Goal: Information Seeking & Learning: Learn about a topic

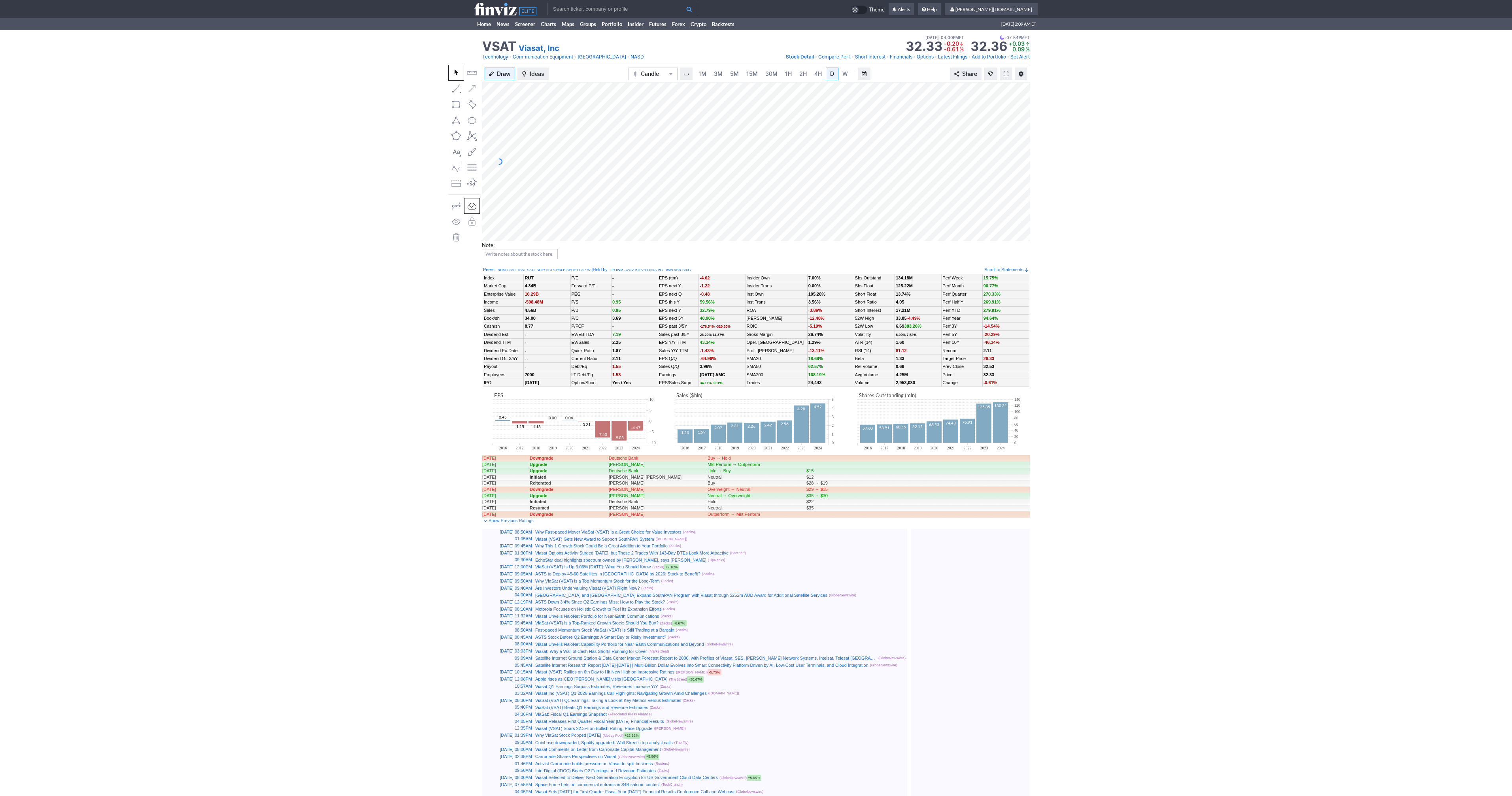
scroll to position [0, 8]
click at [1008, 75] on span at bounding box center [1006, 74] width 5 height 6
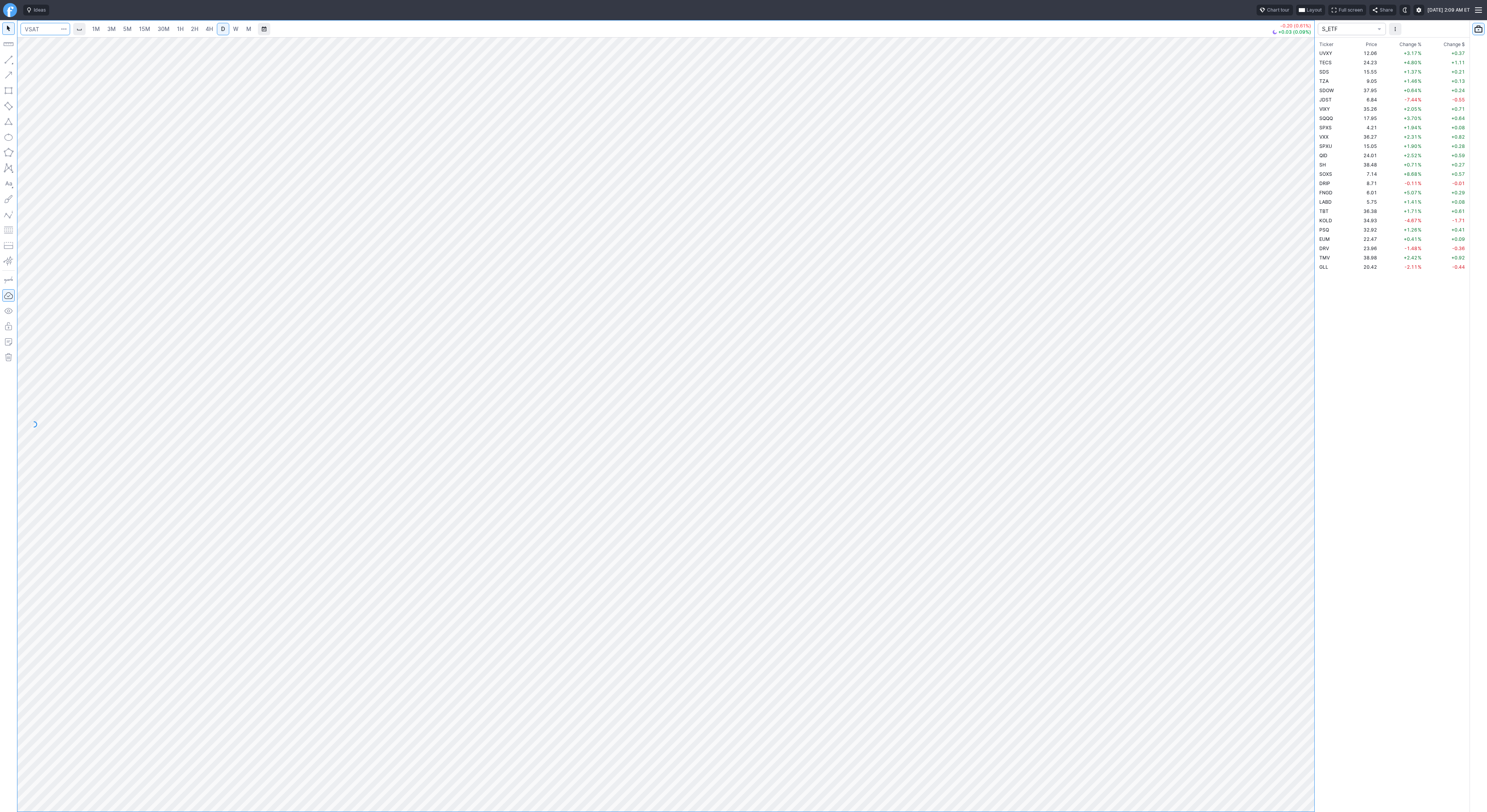
click at [48, 28] on input "Search" at bounding box center [46, 29] width 50 height 12
type input "@ng"
click at [230, 33] on link "W" at bounding box center [236, 29] width 12 height 12
click at [218, 32] on link "D" at bounding box center [223, 29] width 12 height 12
drag, startPoint x: 23, startPoint y: 59, endPoint x: 46, endPoint y: 91, distance: 39.4
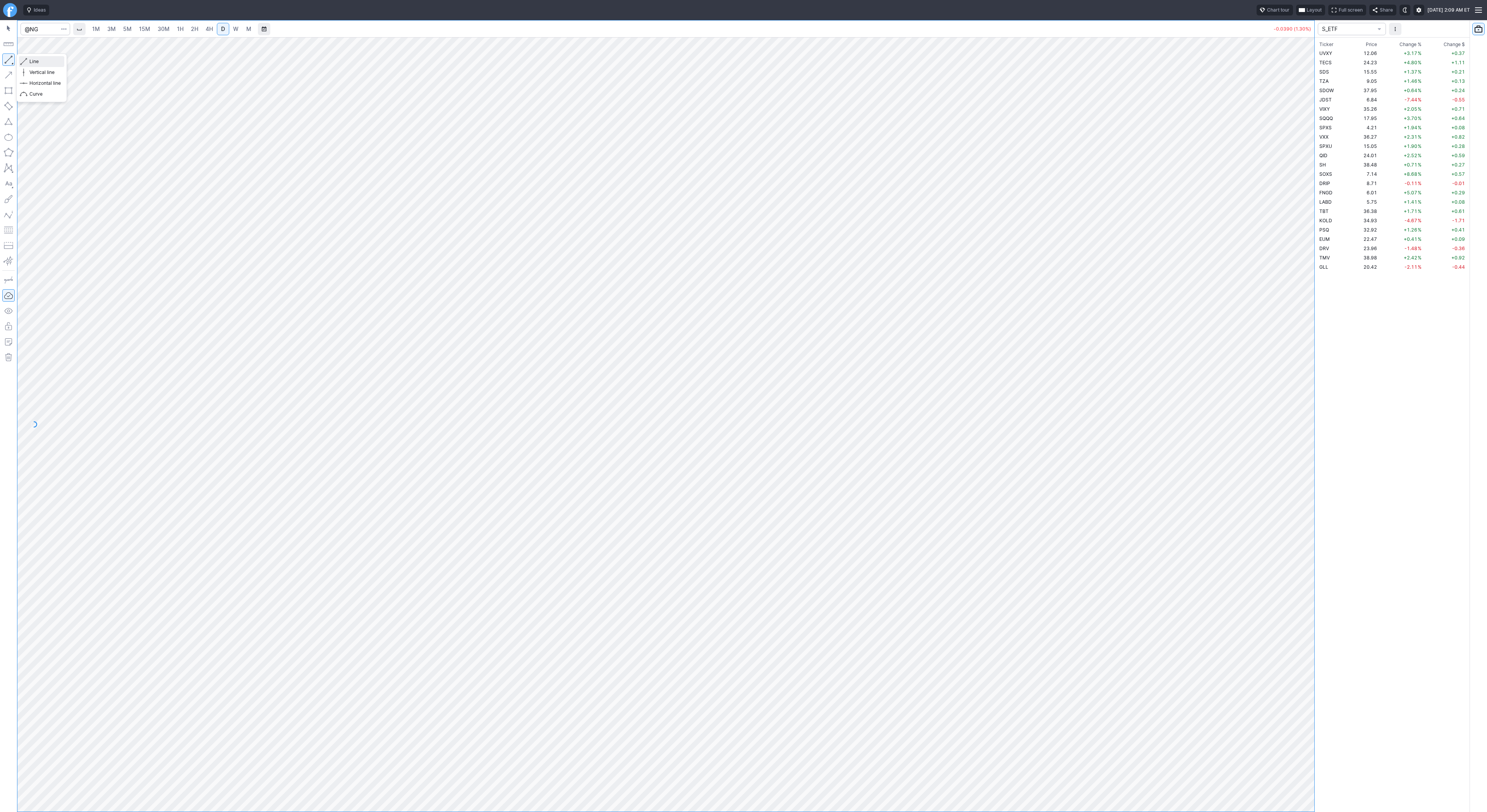
click at [23, 59] on span "button" at bounding box center [25, 61] width 5 height 11
click at [7, 61] on button "button" at bounding box center [8, 59] width 12 height 12
drag, startPoint x: 27, startPoint y: 61, endPoint x: 43, endPoint y: 83, distance: 27.2
click at [27, 61] on button "Line" at bounding box center [42, 61] width 45 height 11
drag, startPoint x: 8, startPoint y: 58, endPoint x: 10, endPoint y: 70, distance: 12.2
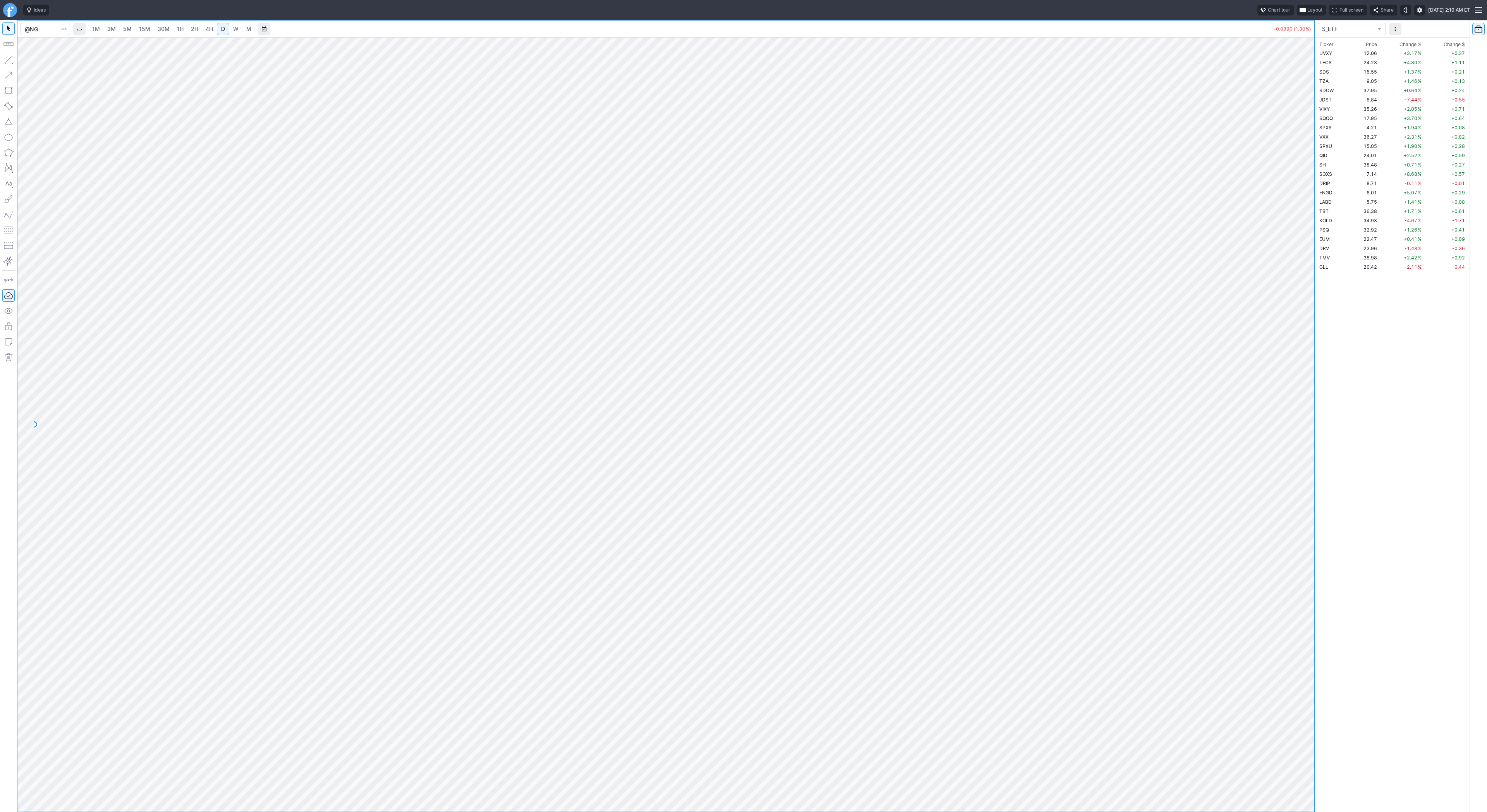
click at [8, 59] on button "button" at bounding box center [8, 59] width 12 height 12
click at [36, 62] on span "Line" at bounding box center [45, 61] width 31 height 8
drag, startPoint x: 9, startPoint y: 59, endPoint x: 27, endPoint y: 91, distance: 36.7
click at [9, 62] on button "button" at bounding box center [8, 59] width 12 height 12
click at [10, 59] on button "button" at bounding box center [8, 59] width 12 height 12
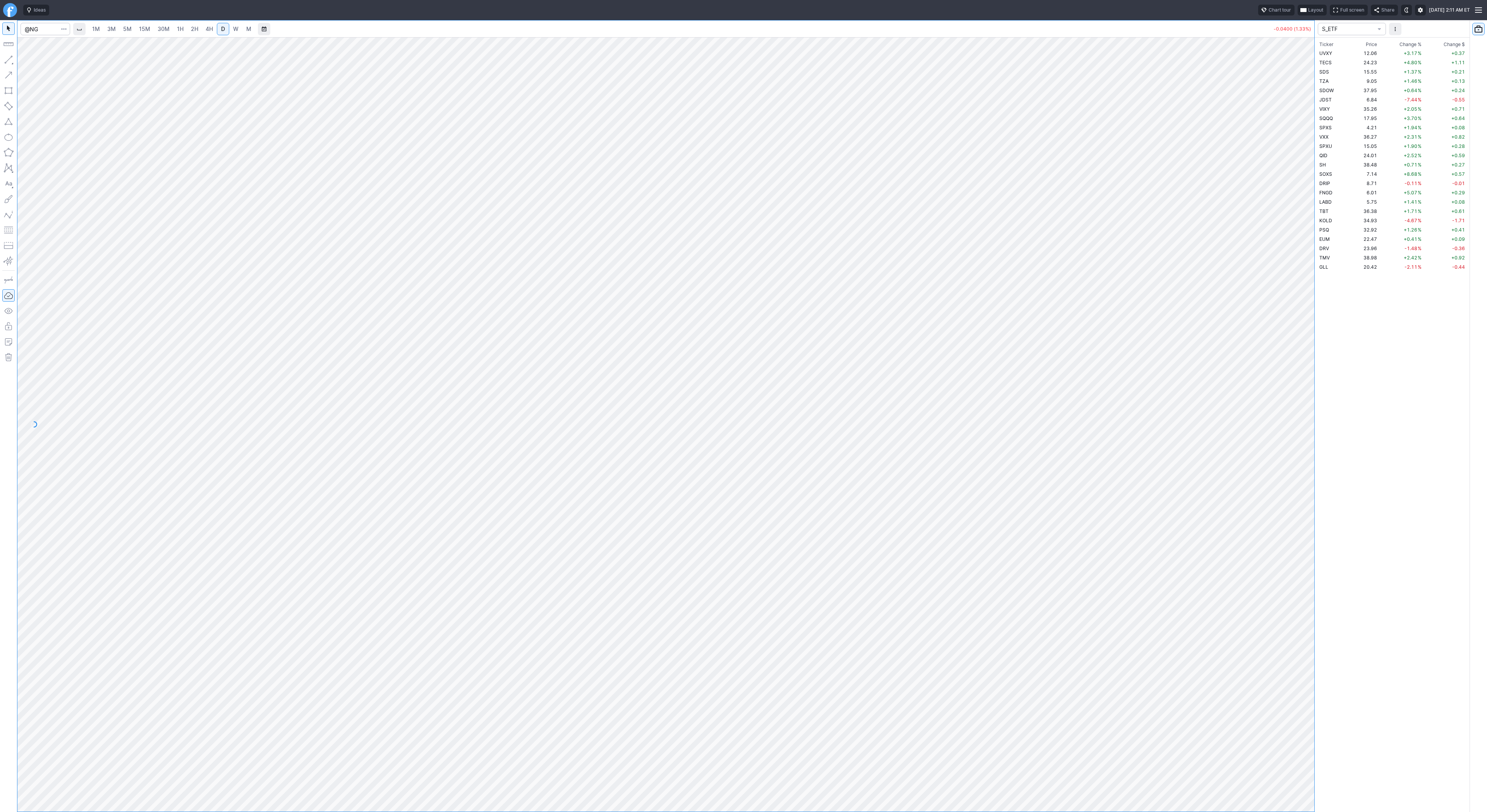
drag, startPoint x: 12, startPoint y: 59, endPoint x: 11, endPoint y: 65, distance: 6.1
click at [12, 62] on button "button" at bounding box center [8, 59] width 12 height 12
click at [44, 29] on input "Search" at bounding box center [46, 29] width 50 height 12
type input "tsla"
click at [51, 28] on input "Search" at bounding box center [46, 29] width 50 height 12
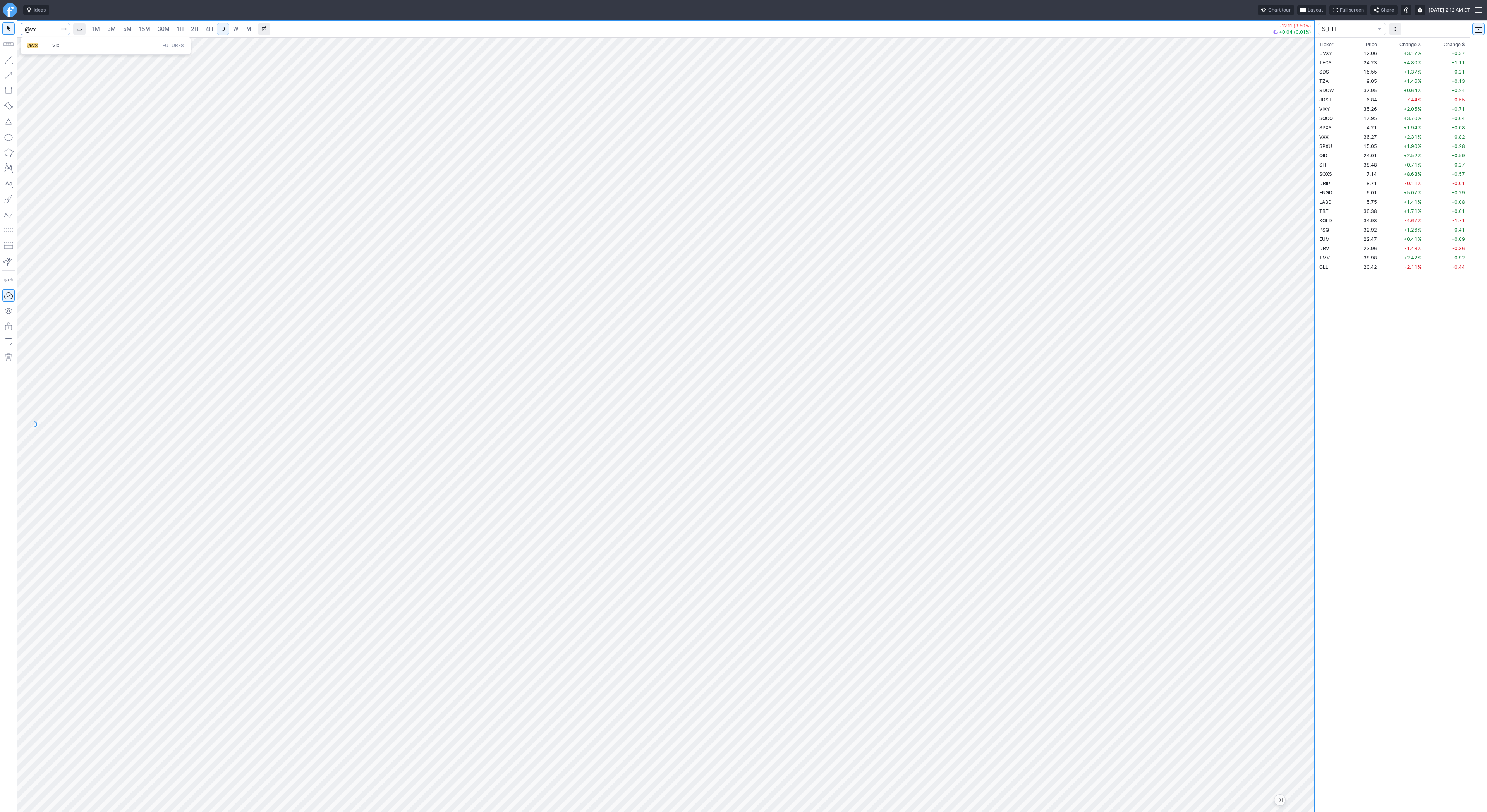
type input "@vx"
click at [70, 45] on span "VIX" at bounding box center [106, 46] width 110 height 6
click at [36, 62] on span "Line" at bounding box center [45, 61] width 31 height 8
click at [32, 61] on span "Line" at bounding box center [45, 61] width 31 height 8
click at [27, 61] on span "button" at bounding box center [25, 61] width 5 height 11
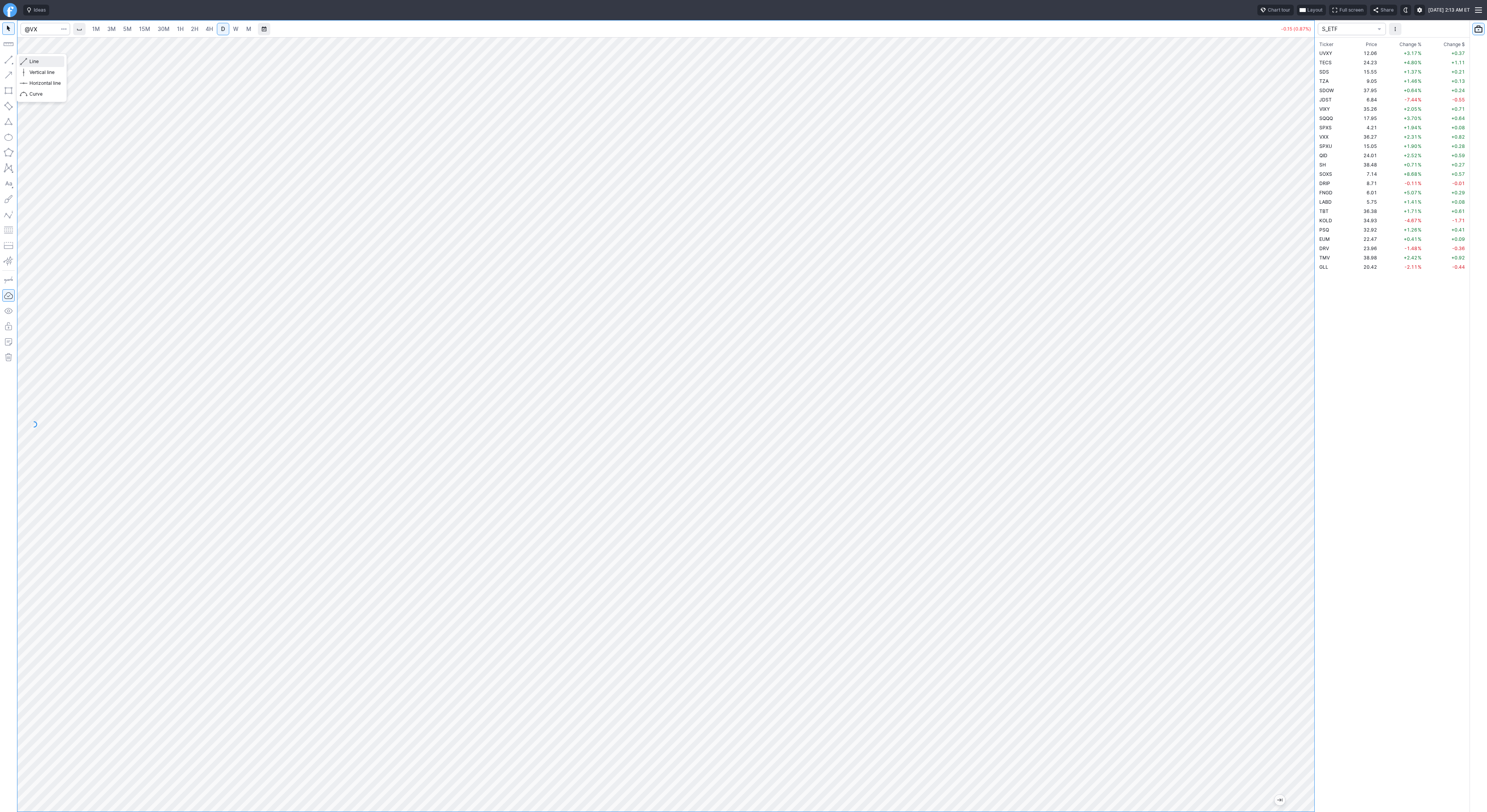
click at [32, 60] on span "Line" at bounding box center [45, 61] width 31 height 8
click at [31, 59] on span "Line" at bounding box center [45, 61] width 31 height 8
click at [10, 57] on button "button" at bounding box center [8, 59] width 12 height 12
click at [8, 63] on button "button" at bounding box center [8, 59] width 12 height 12
click at [54, 31] on input "Search" at bounding box center [46, 29] width 50 height 12
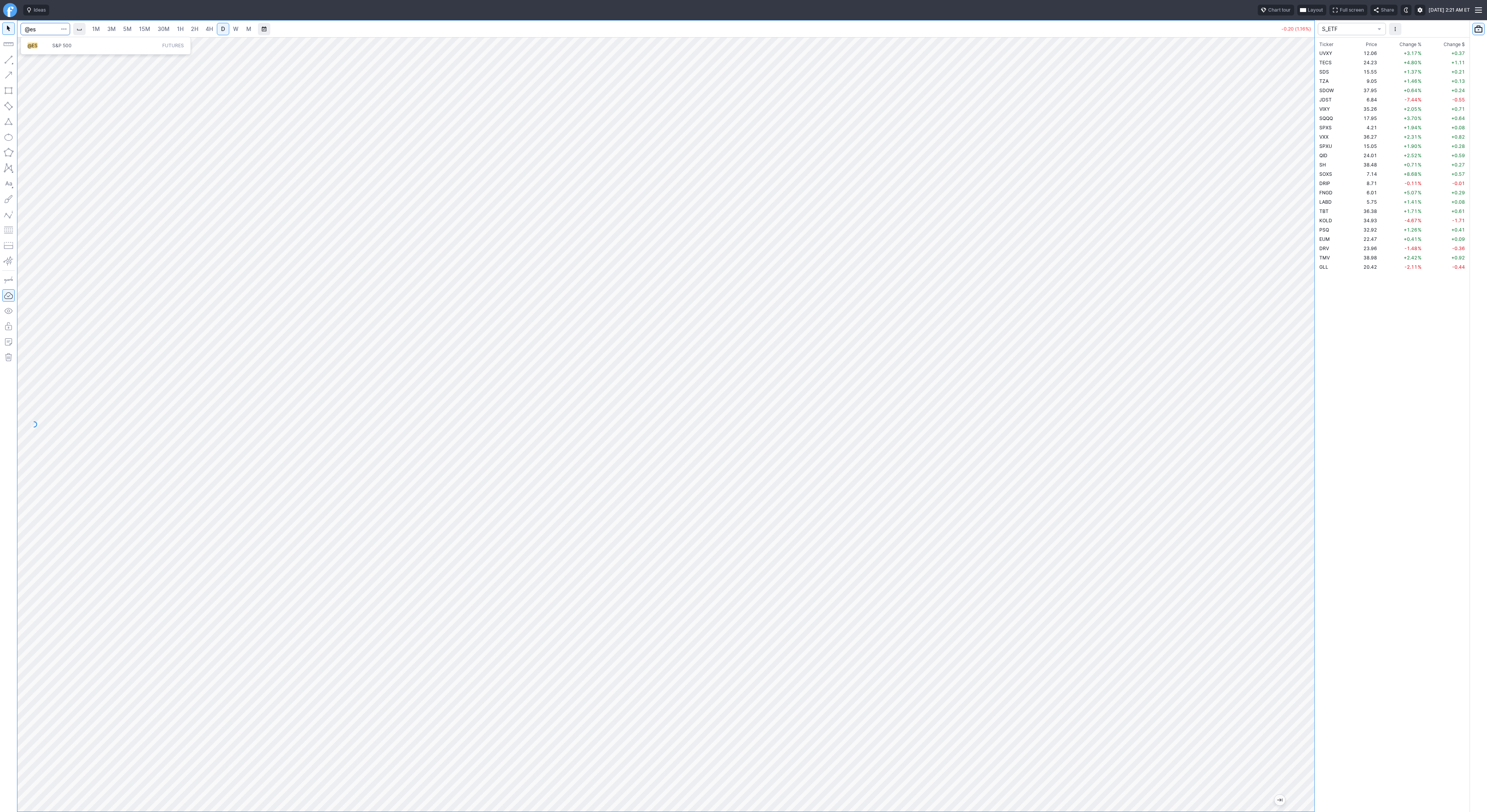
type input "@es"
click at [57, 47] on span "S&P 500" at bounding box center [62, 46] width 20 height 6
click at [0, 71] on html "Ideas Chart tour Layout Full screen Share Tue SEP 02 2025 2:21 AM ET 1M 3M 5M 1…" at bounding box center [744, 406] width 1487 height 812
click at [5, 61] on button "button" at bounding box center [8, 59] width 12 height 12
click at [8, 61] on button "button" at bounding box center [8, 59] width 12 height 12
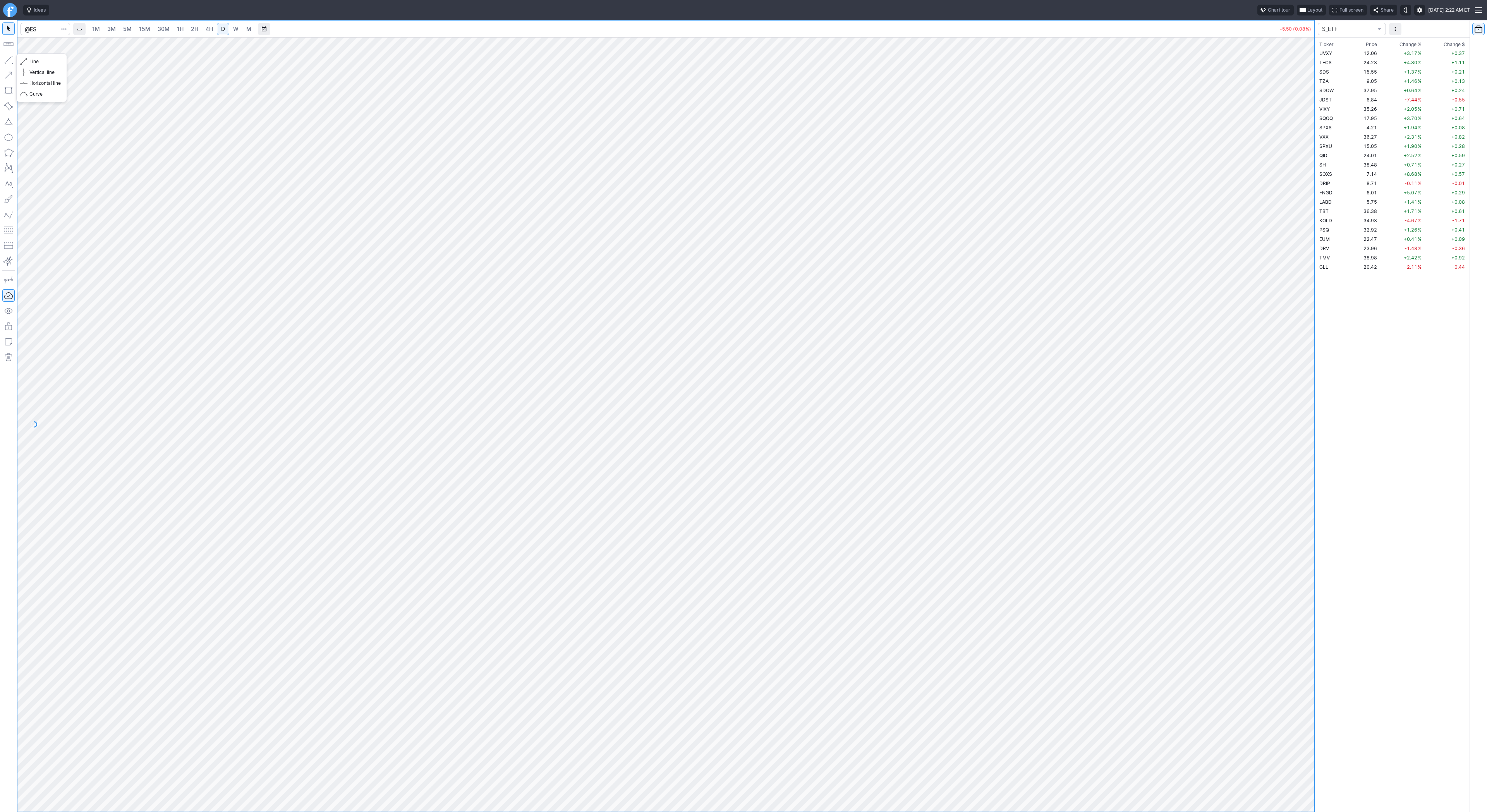
click at [9, 60] on button "button" at bounding box center [8, 59] width 12 height 12
click at [23, 59] on span "button" at bounding box center [25, 61] width 5 height 11
drag, startPoint x: 8, startPoint y: 61, endPoint x: 8, endPoint y: 70, distance: 9.0
click at [8, 62] on button "button" at bounding box center [8, 59] width 12 height 12
click at [8, 58] on button "button" at bounding box center [8, 59] width 12 height 12
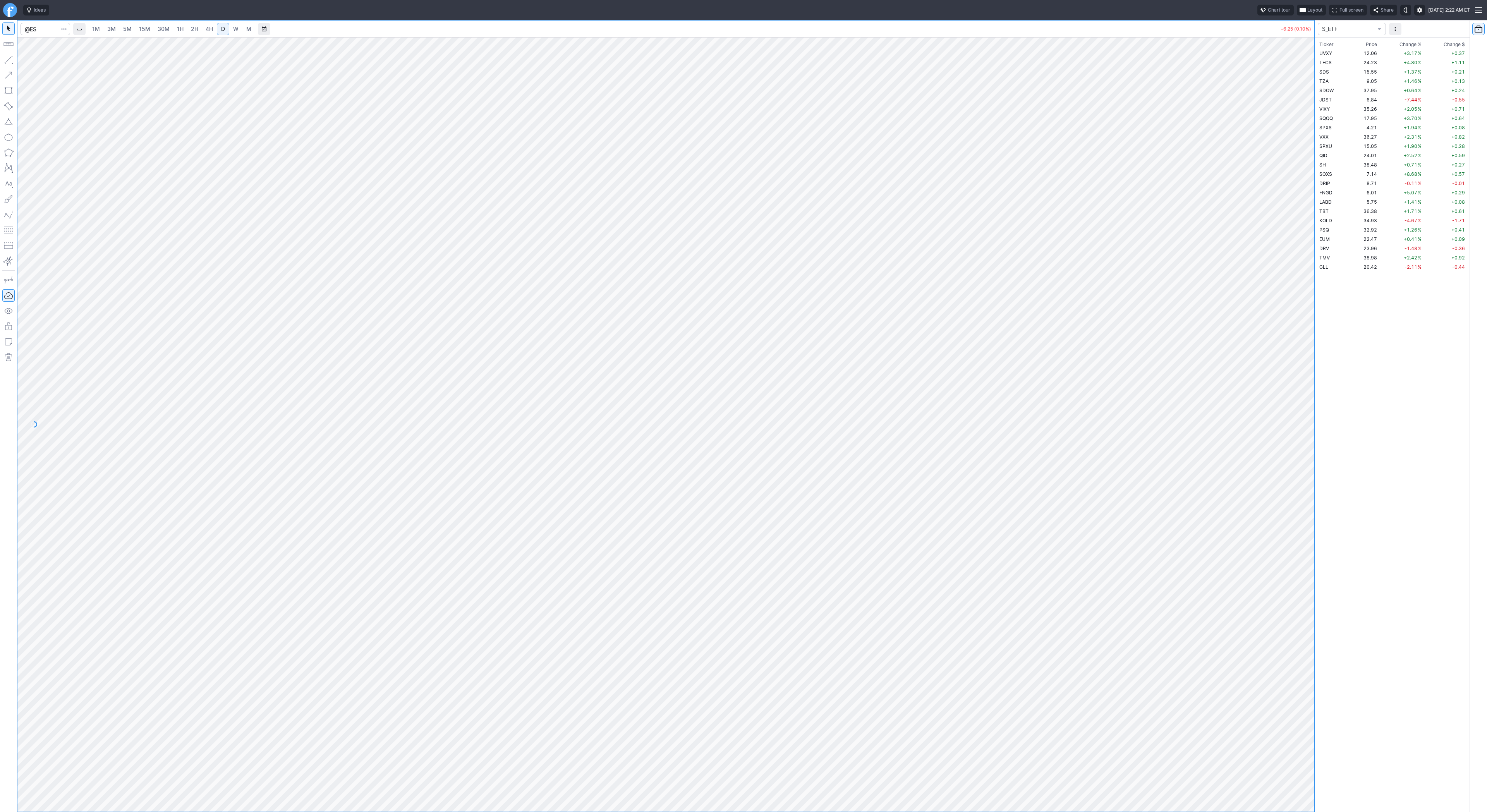
click at [8, 58] on button "button" at bounding box center [8, 59] width 12 height 12
drag, startPoint x: 10, startPoint y: 58, endPoint x: 30, endPoint y: 101, distance: 47.4
click at [10, 60] on button "button" at bounding box center [8, 59] width 12 height 12
click at [8, 59] on button "button" at bounding box center [8, 59] width 12 height 12
click at [10, 60] on button "button" at bounding box center [8, 59] width 12 height 12
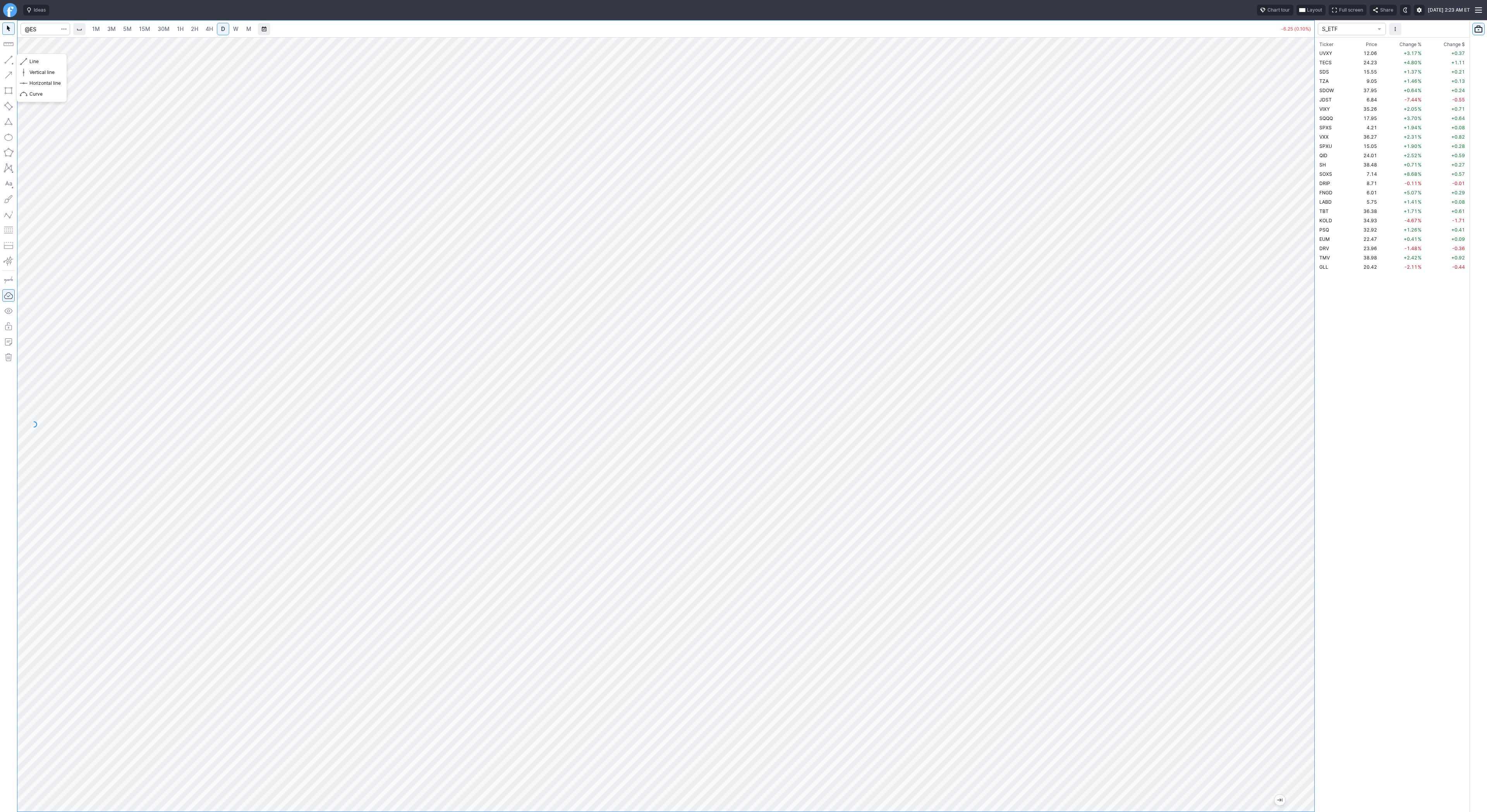
click at [11, 60] on button "button" at bounding box center [8, 59] width 12 height 12
click at [6, 61] on button "button" at bounding box center [8, 59] width 12 height 12
click at [1486, 279] on div "1M 3M 5M 15M 30M 1H 2H 4H D W M -6.25 (0.10%) S_ETF Ticker Price Chg.% Change %…" at bounding box center [744, 416] width 1487 height 792
click at [8, 61] on button "button" at bounding box center [8, 59] width 12 height 12
click at [11, 60] on button "button" at bounding box center [8, 59] width 12 height 12
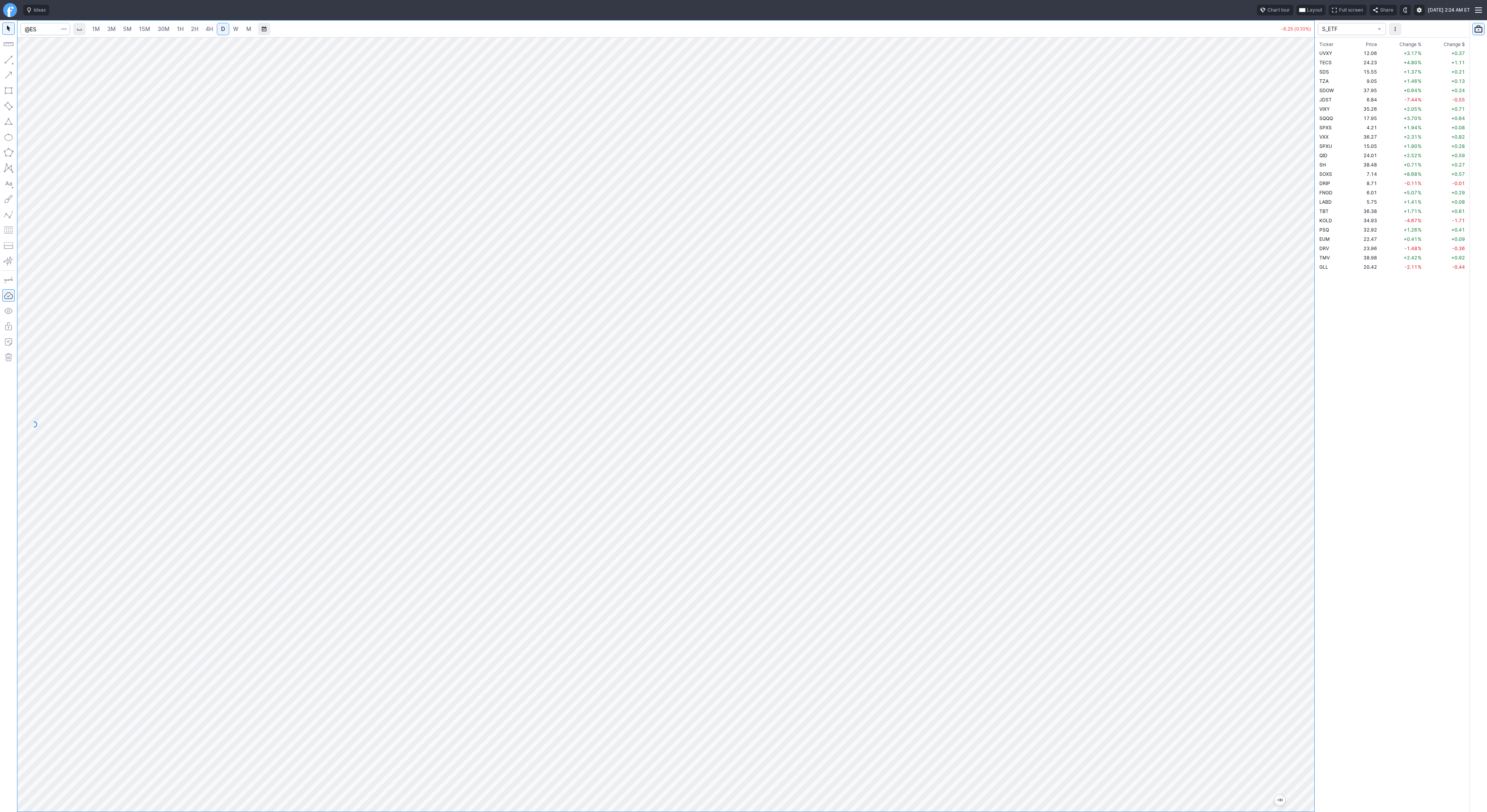
click at [207, 32] on span "4H" at bounding box center [209, 28] width 8 height 6
click at [6, 58] on button "button" at bounding box center [8, 59] width 12 height 12
click at [238, 31] on link "W" at bounding box center [236, 29] width 12 height 12
click at [223, 30] on span "D" at bounding box center [223, 28] width 4 height 6
click at [5, 61] on button "button" at bounding box center [8, 59] width 12 height 12
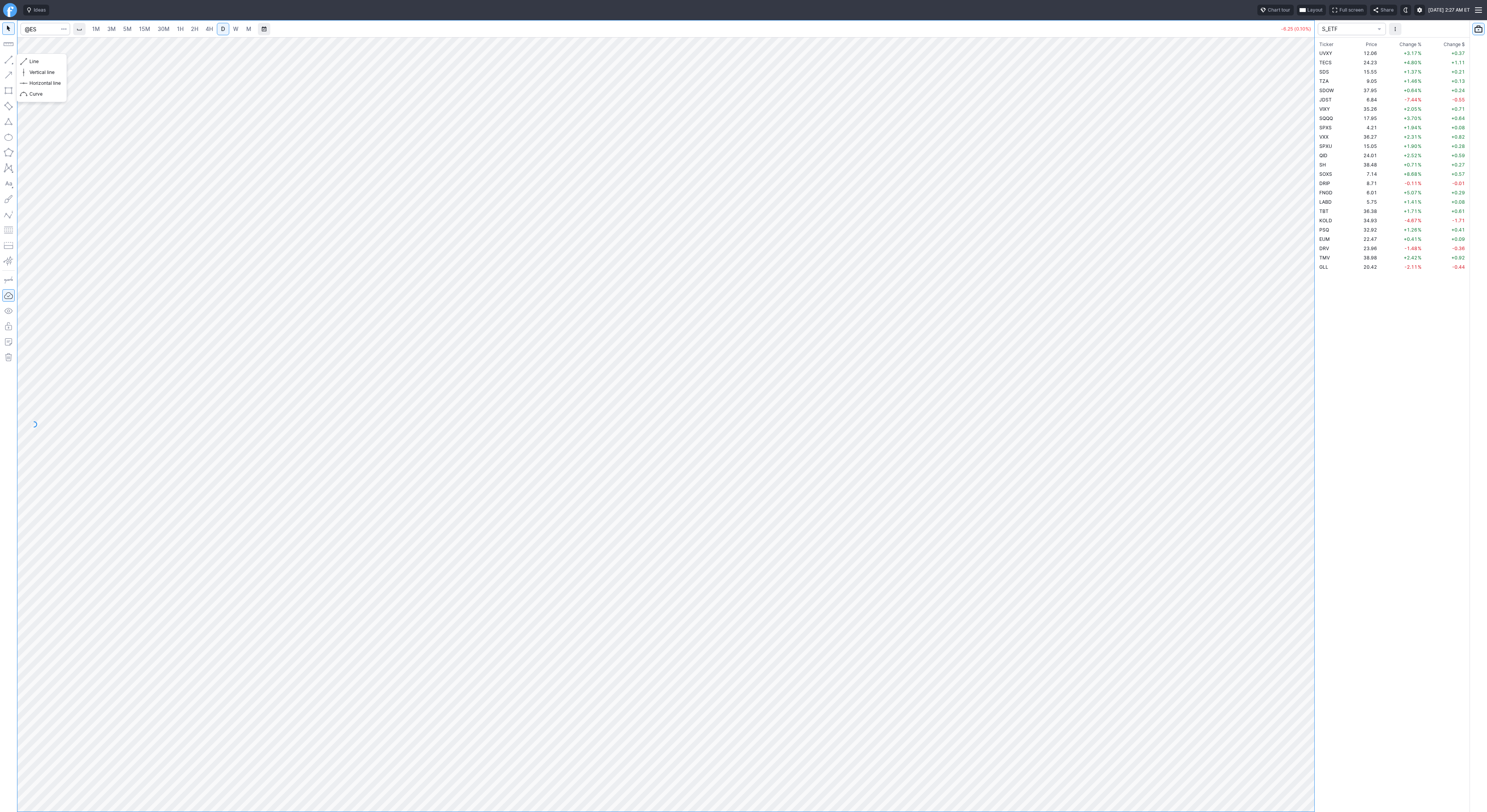
click at [11, 57] on button "button" at bounding box center [8, 59] width 12 height 12
click at [44, 61] on span "Line" at bounding box center [45, 61] width 31 height 8
click at [35, 61] on span "Line" at bounding box center [45, 61] width 31 height 8
click at [240, 29] on link "W" at bounding box center [236, 29] width 12 height 12
click at [221, 31] on span "D" at bounding box center [223, 28] width 4 height 6
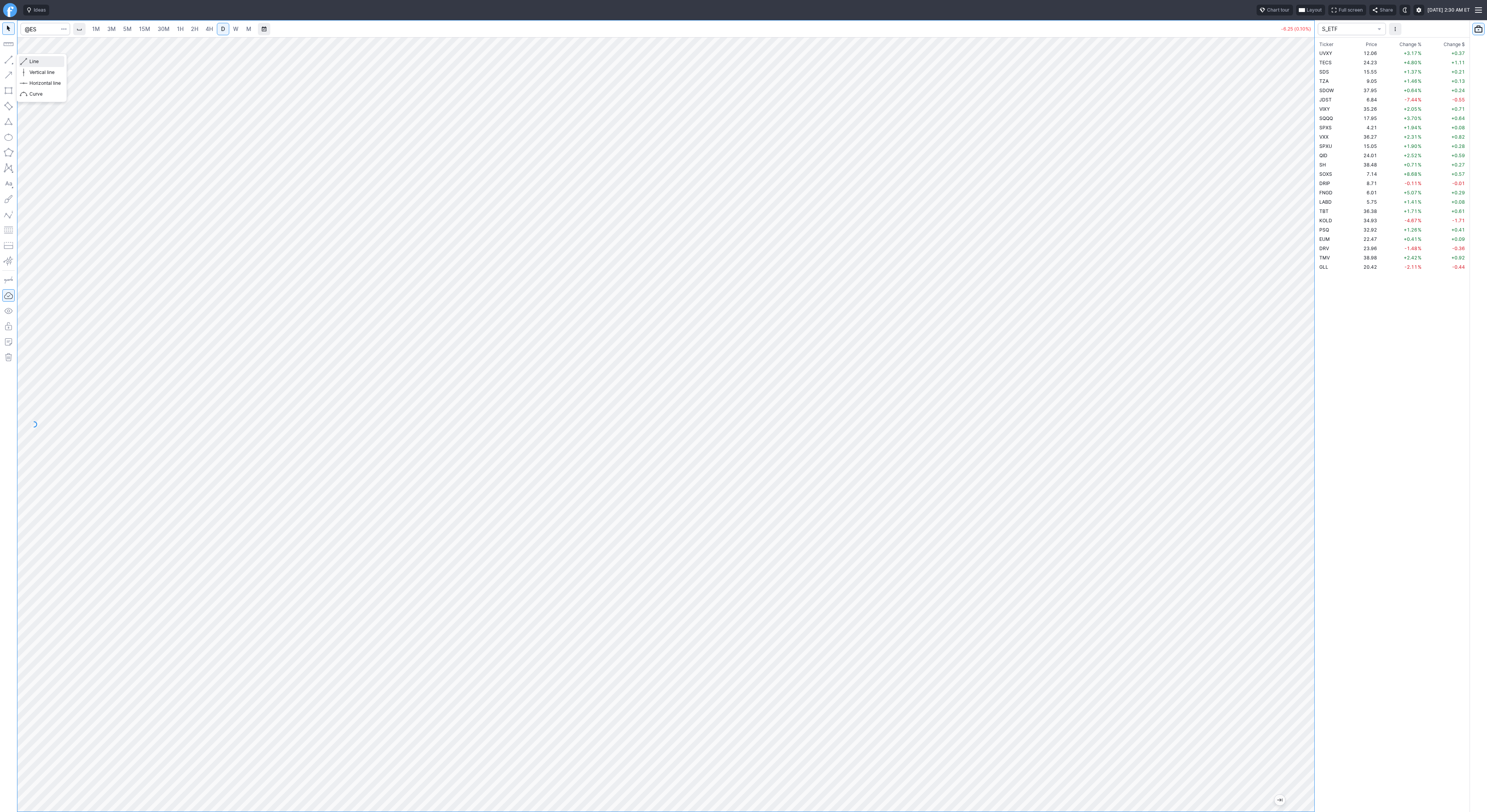
click at [29, 58] on span "Line" at bounding box center [45, 61] width 31 height 8
click at [10, 61] on button "button" at bounding box center [8, 59] width 12 height 12
click at [12, 59] on button "button" at bounding box center [8, 59] width 12 height 12
drag, startPoint x: 44, startPoint y: 59, endPoint x: 54, endPoint y: 69, distance: 14.1
click at [45, 61] on span "Line" at bounding box center [45, 61] width 31 height 8
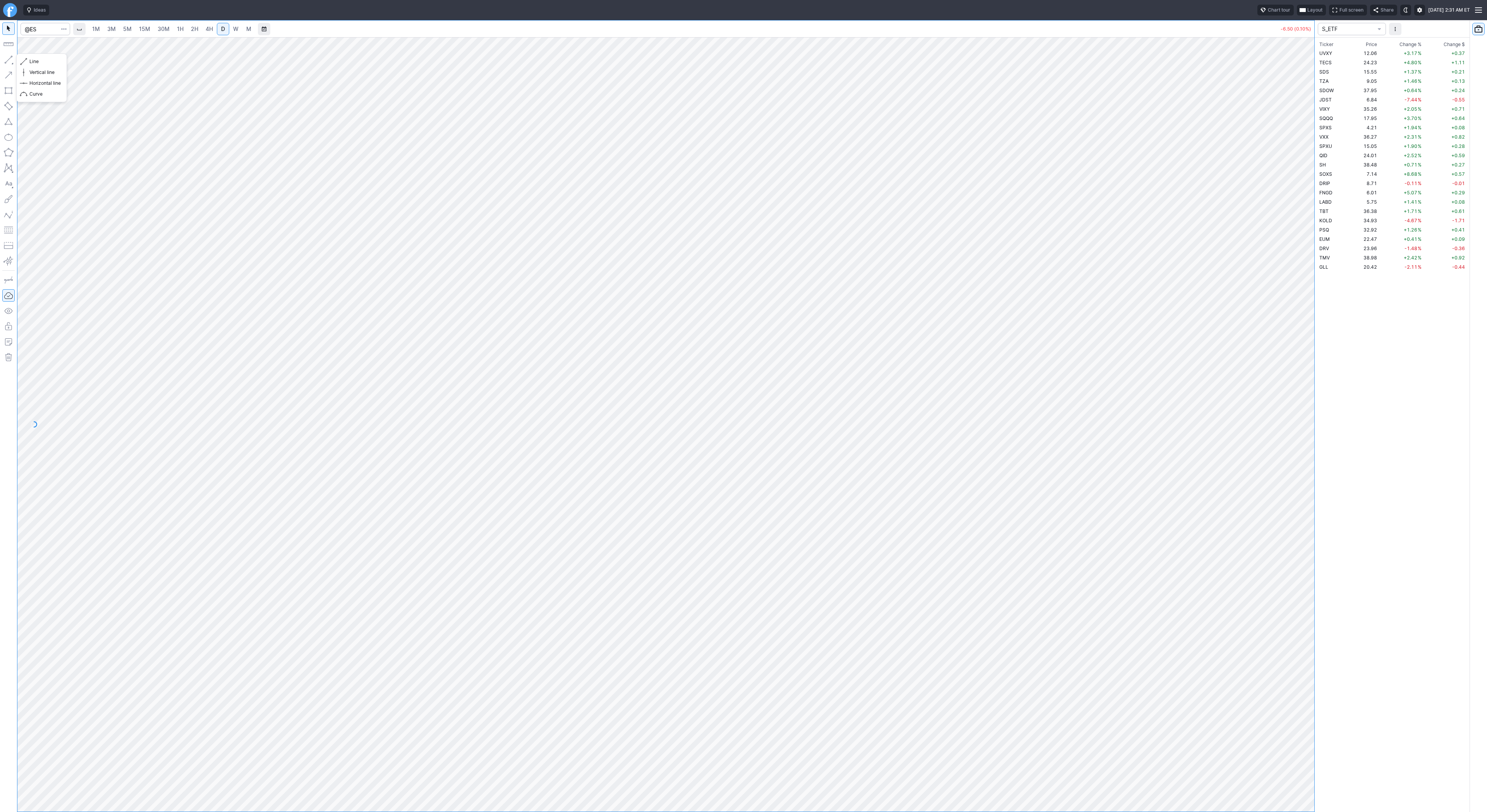
click at [10, 57] on button "button" at bounding box center [8, 59] width 12 height 12
drag, startPoint x: 9, startPoint y: 59, endPoint x: 35, endPoint y: 90, distance: 40.5
click at [9, 61] on button "button" at bounding box center [8, 59] width 12 height 12
click at [25, 60] on span "button" at bounding box center [25, 61] width 5 height 11
click at [7, 58] on button "button" at bounding box center [8, 59] width 12 height 12
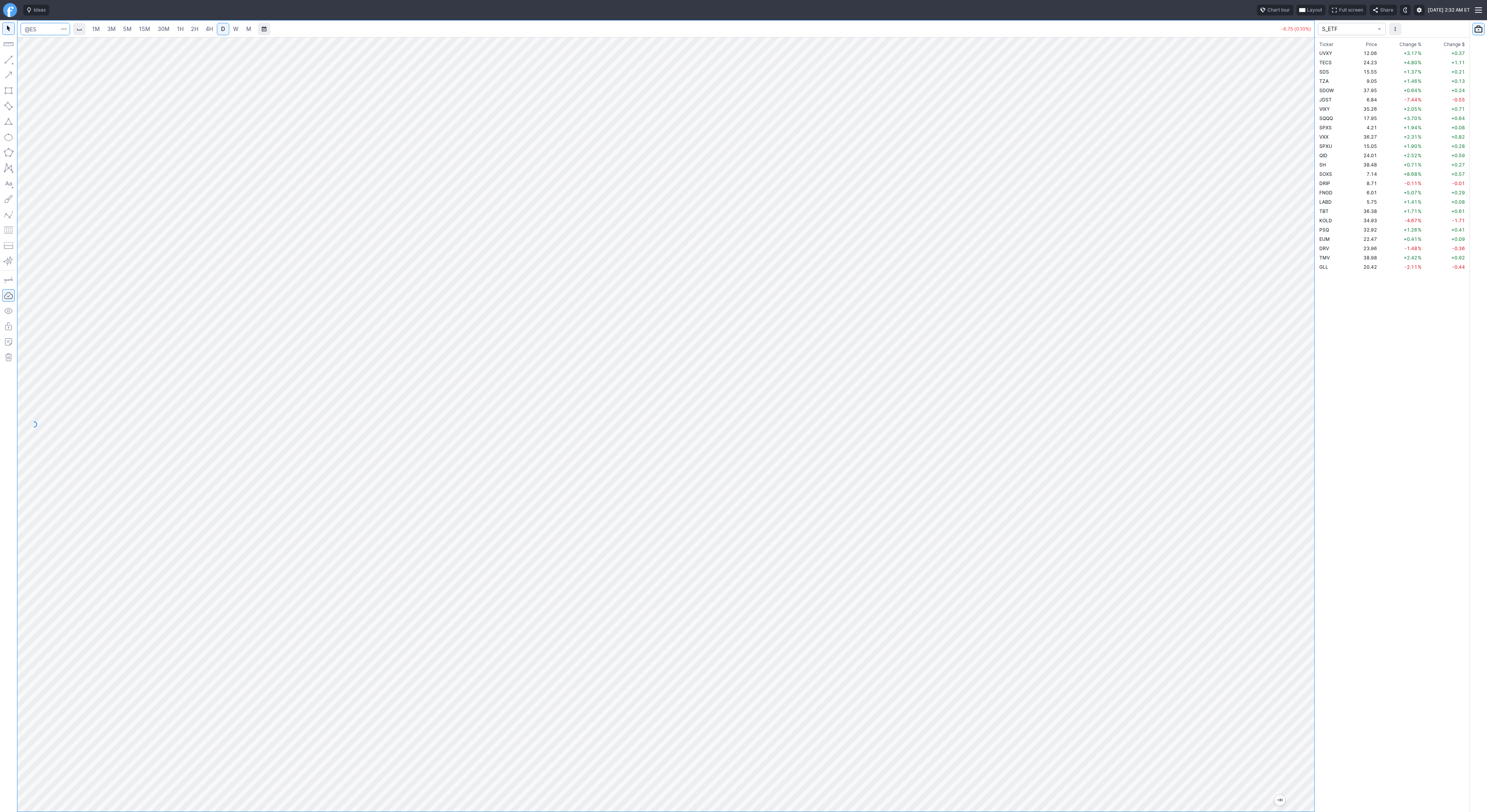
click at [44, 32] on input "Search" at bounding box center [46, 29] width 50 height 12
type input "sh"
click at [42, 35] on input "Search" at bounding box center [46, 29] width 50 height 12
type input "soxs"
click at [49, 33] on input "Search" at bounding box center [46, 29] width 50 height 12
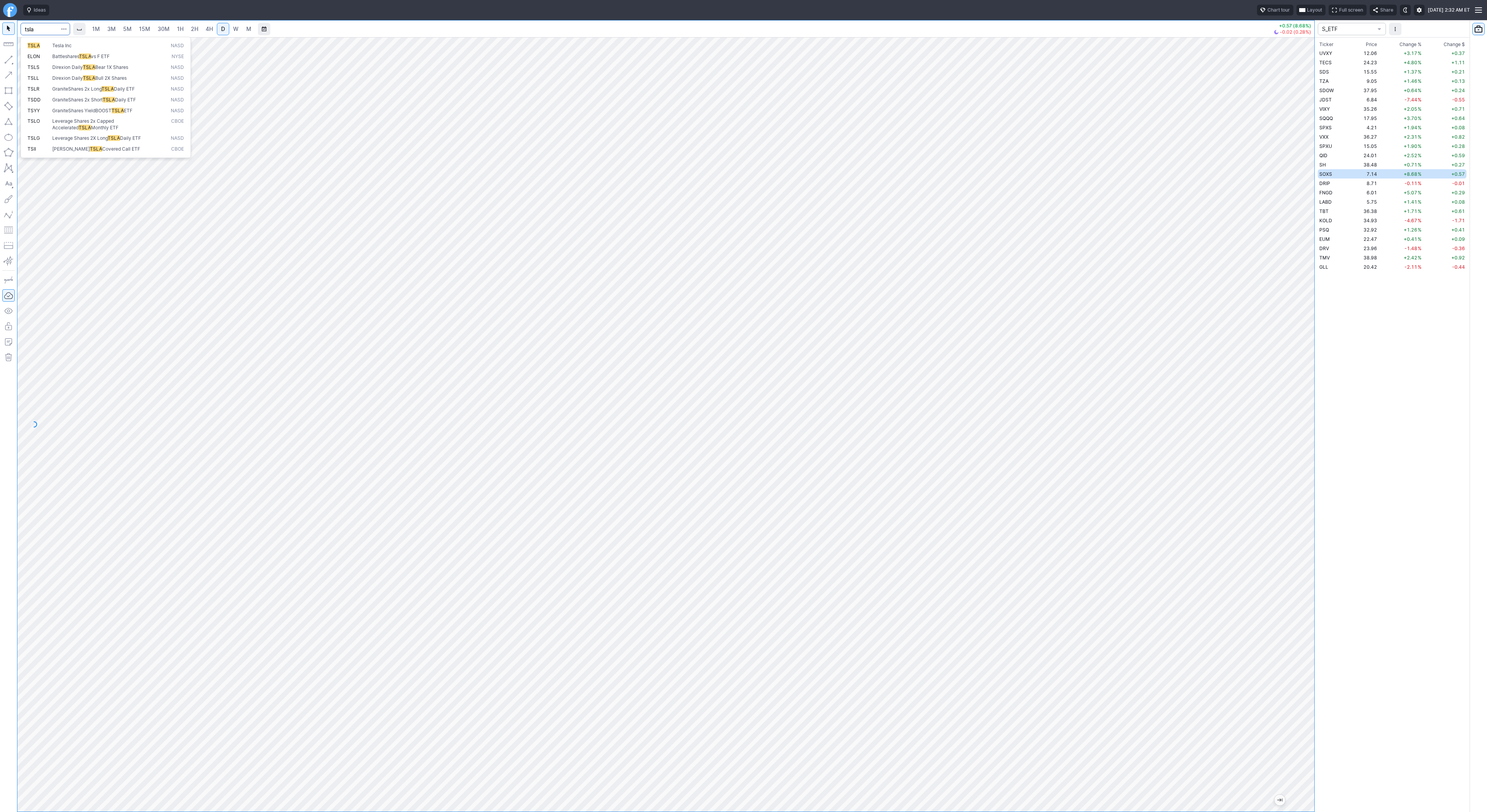
type input "tsla"
click at [48, 28] on input "Search" at bounding box center [46, 29] width 50 height 12
type input "@er2"
click at [55, 44] on span "[PERSON_NAME] 2000" at bounding box center [78, 46] width 51 height 6
click at [8, 58] on button "button" at bounding box center [8, 59] width 12 height 12
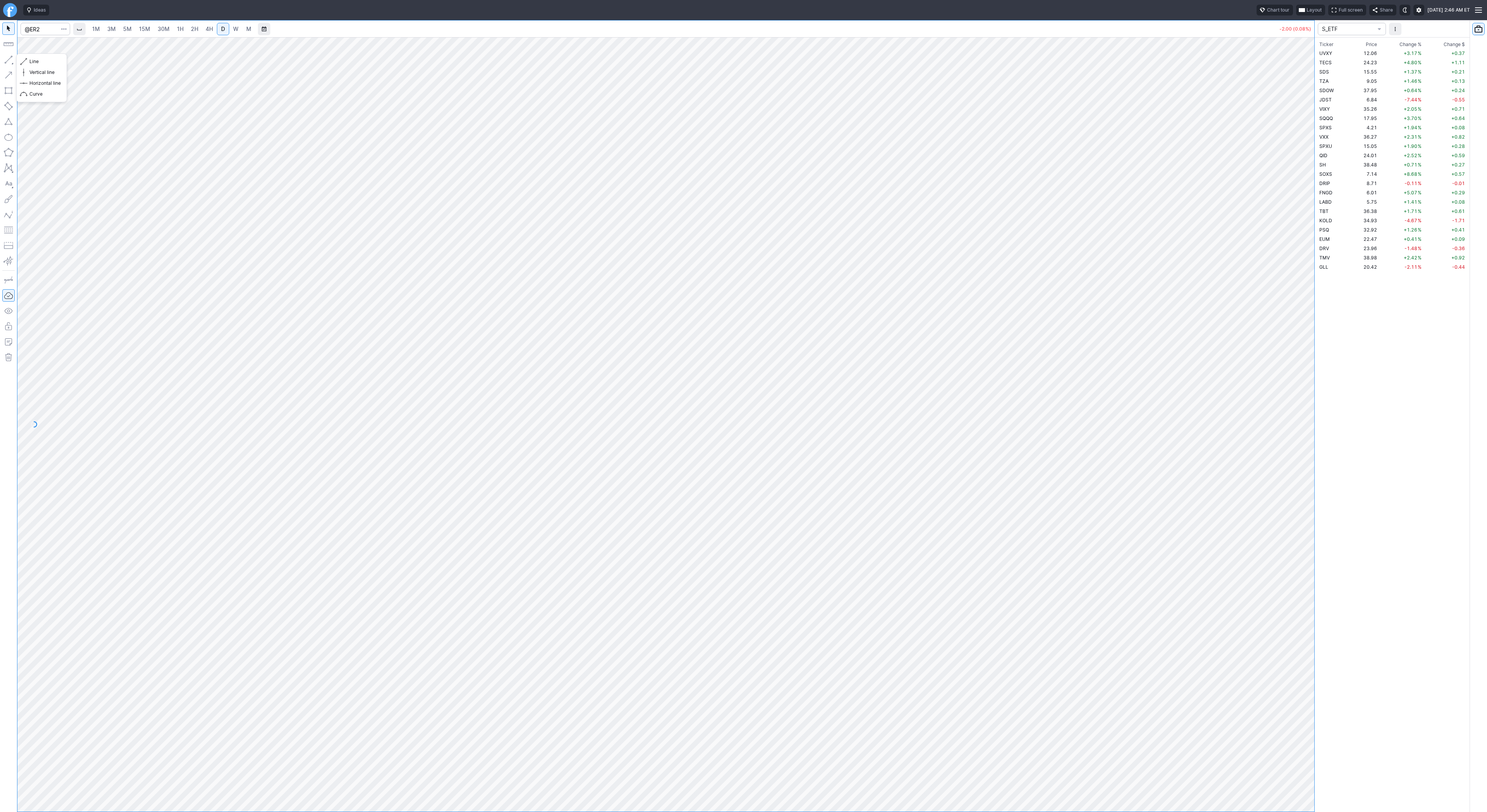
click at [10, 61] on button "button" at bounding box center [8, 59] width 12 height 12
click at [9, 59] on button "button" at bounding box center [8, 59] width 12 height 12
click at [36, 24] on input "Search" at bounding box center [46, 29] width 50 height 12
type input "@"
type input "sh"
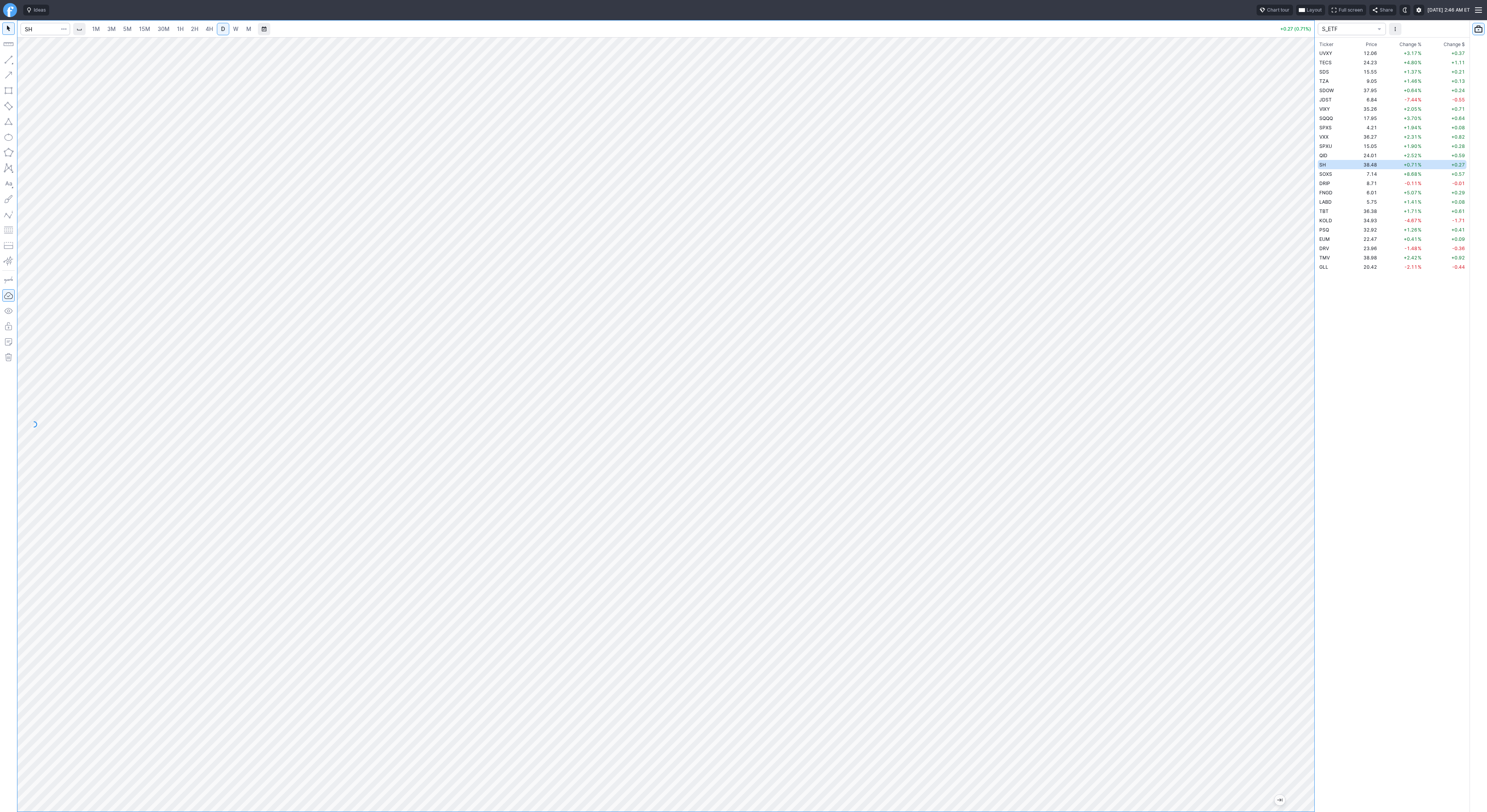
click at [237, 29] on span "W" at bounding box center [236, 28] width 5 height 6
click at [47, 32] on input "Search" at bounding box center [46, 29] width 50 height 12
type input "psq"
click at [0, 139] on html "Ideas Chart tour Layout Full screen Share Tue SEP 02 2025 2:46 AM ET 1M 3M 5M 1…" at bounding box center [744, 406] width 1487 height 812
click at [223, 27] on span "D" at bounding box center [223, 28] width 4 height 6
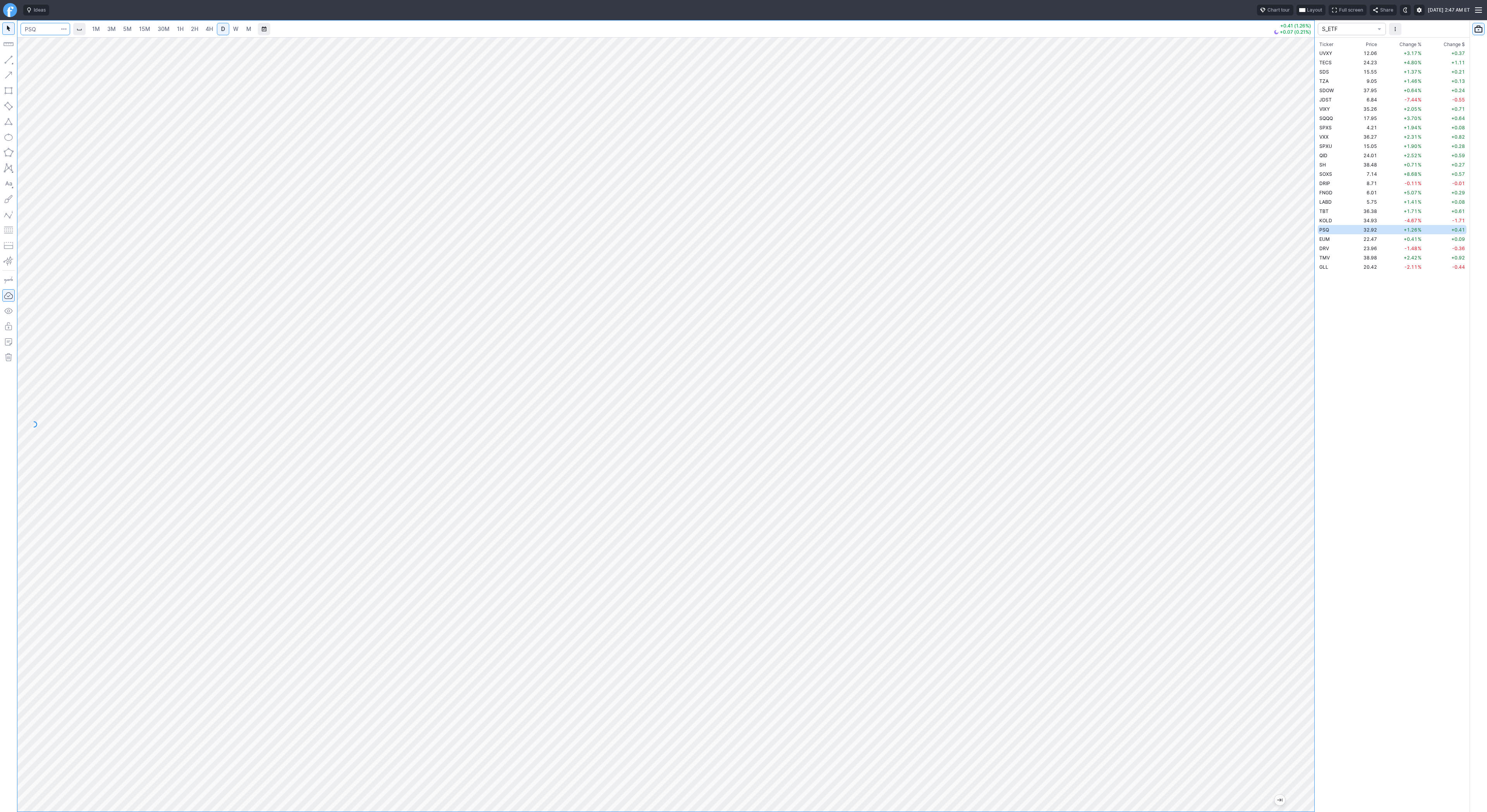
click at [41, 35] on input "Search" at bounding box center [46, 29] width 50 height 12
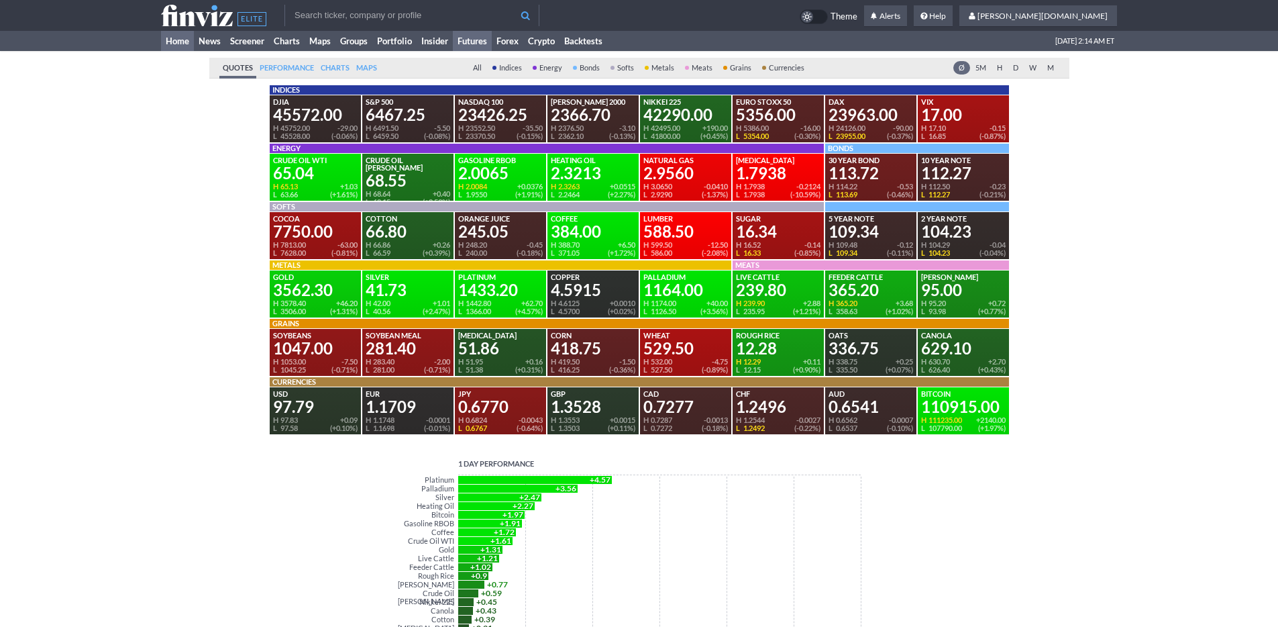
click at [180, 36] on link "Home" at bounding box center [177, 41] width 33 height 20
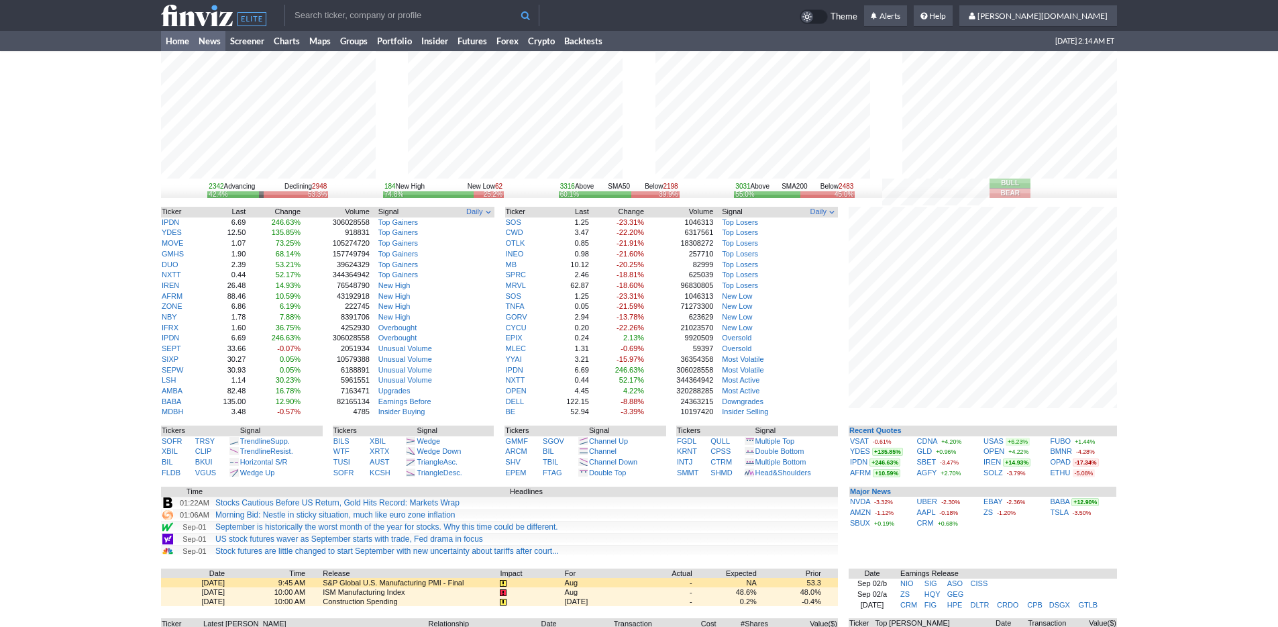
click at [215, 39] on link "News" at bounding box center [210, 41] width 32 height 20
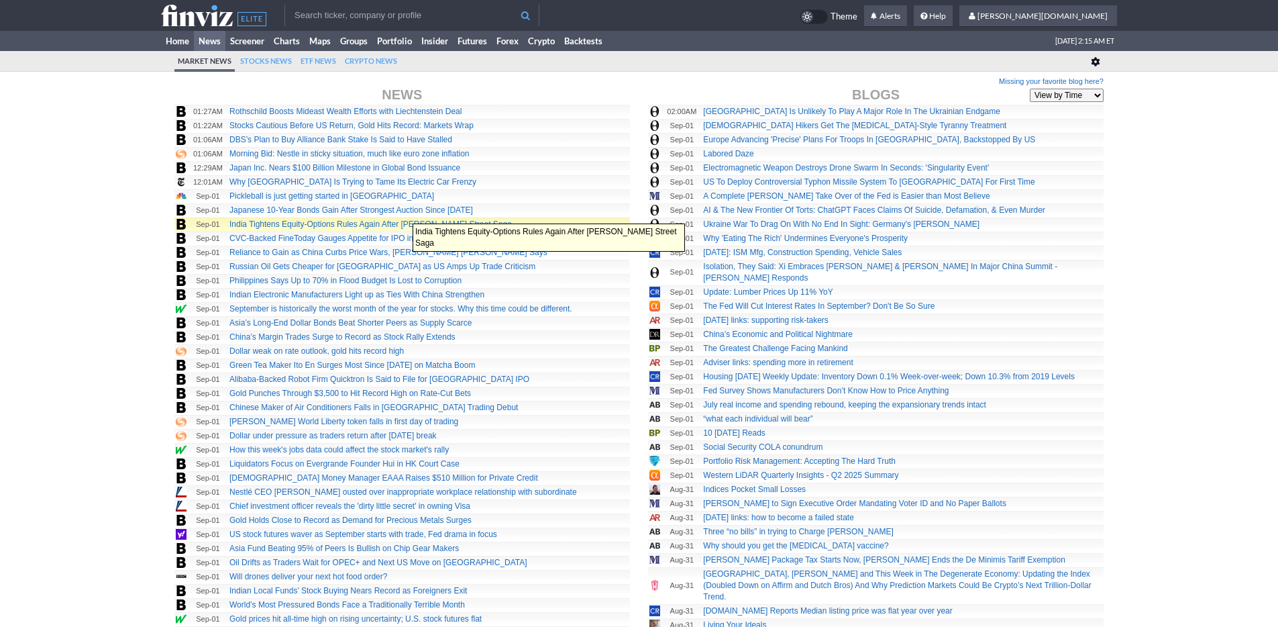
click at [406, 219] on link "India Tightens Equity-Options Rules Again After Jane Street Saga" at bounding box center [370, 223] width 282 height 9
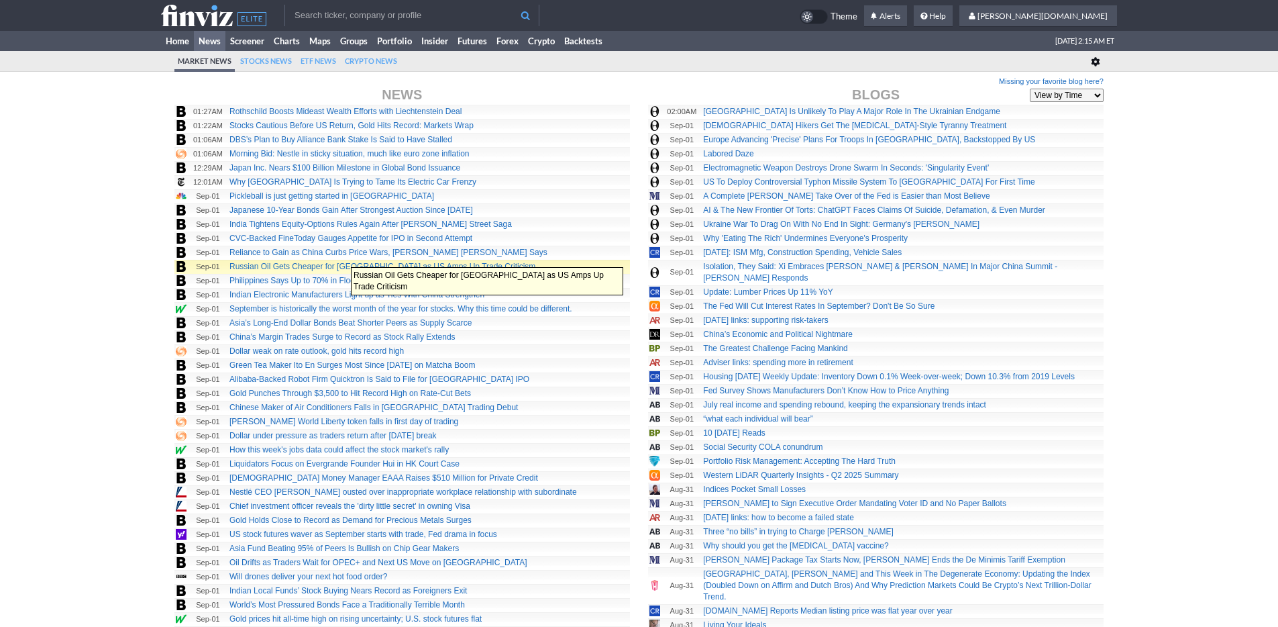
click at [344, 262] on link "Russian Oil Gets Cheaper for India as US Amps Up Trade Criticism" at bounding box center [382, 266] width 306 height 9
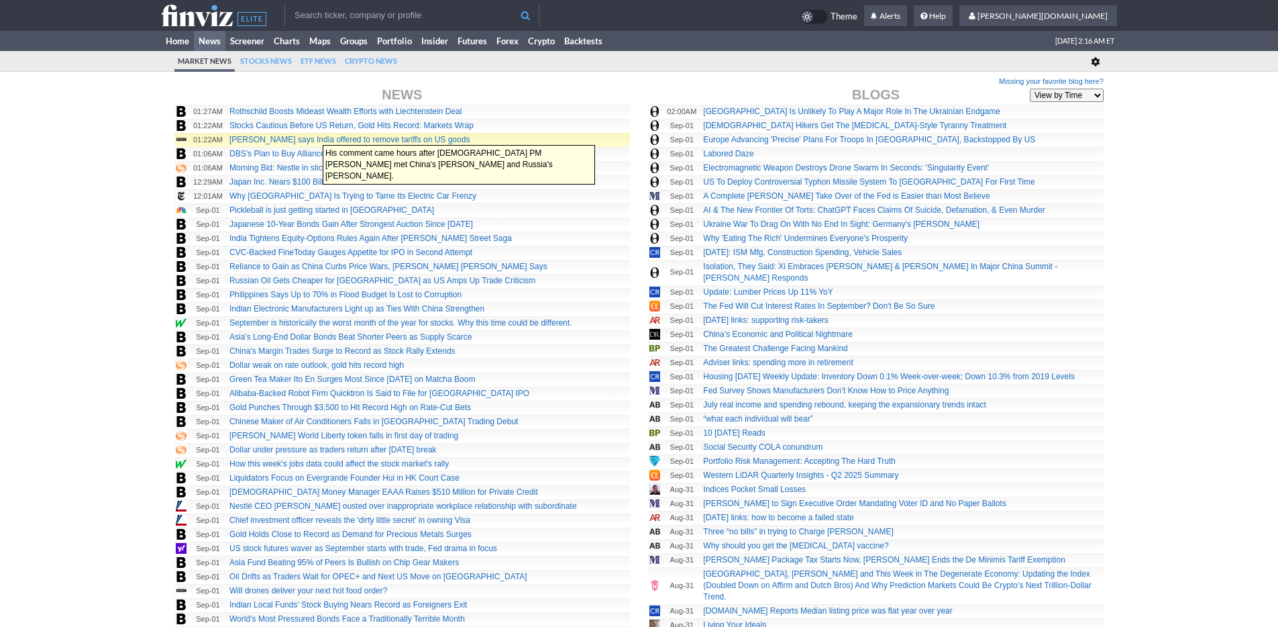
click at [316, 138] on link "Trump says India offered to remove tariffs on US goods" at bounding box center [349, 139] width 240 height 9
click at [347, 140] on link "Trump says India offered to remove tariffs on US goods" at bounding box center [349, 139] width 240 height 9
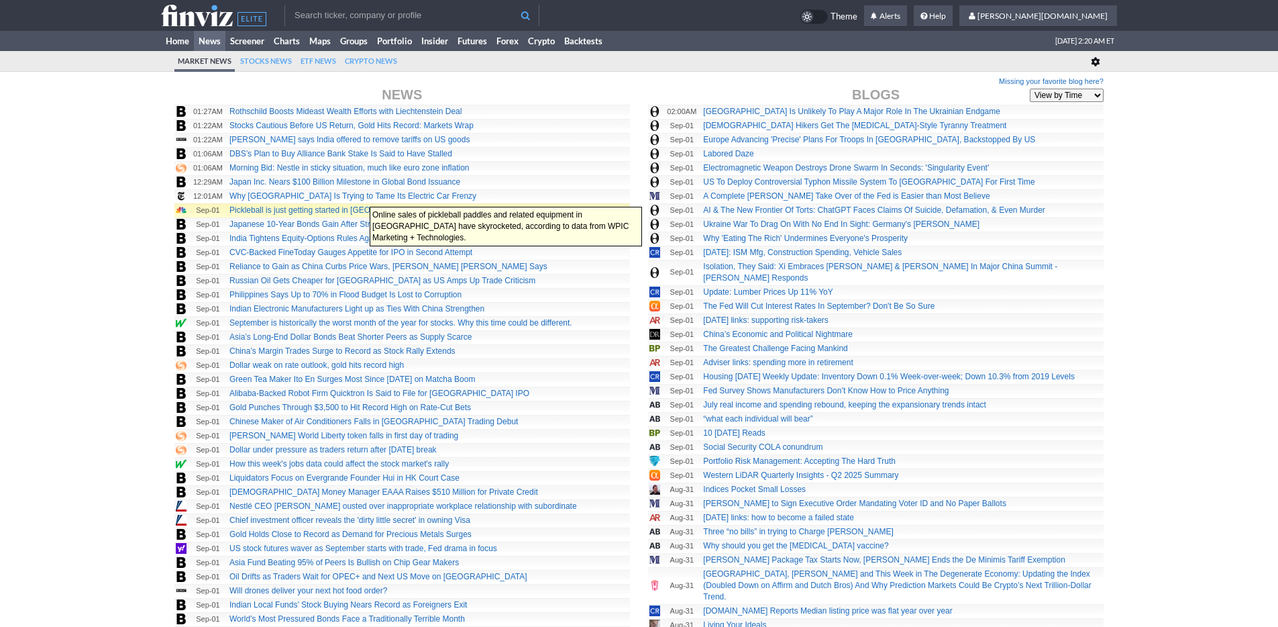
click at [363, 205] on link "Pickleball is just getting started in China" at bounding box center [331, 209] width 205 height 9
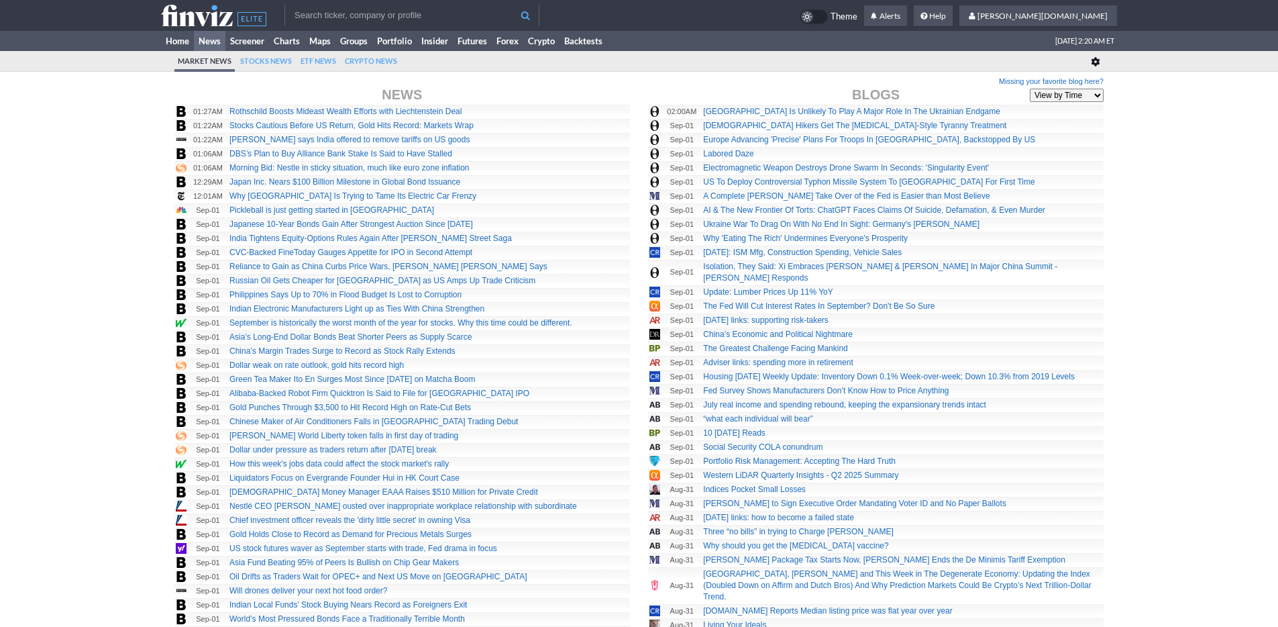
click at [177, 40] on link "Home" at bounding box center [177, 41] width 33 height 20
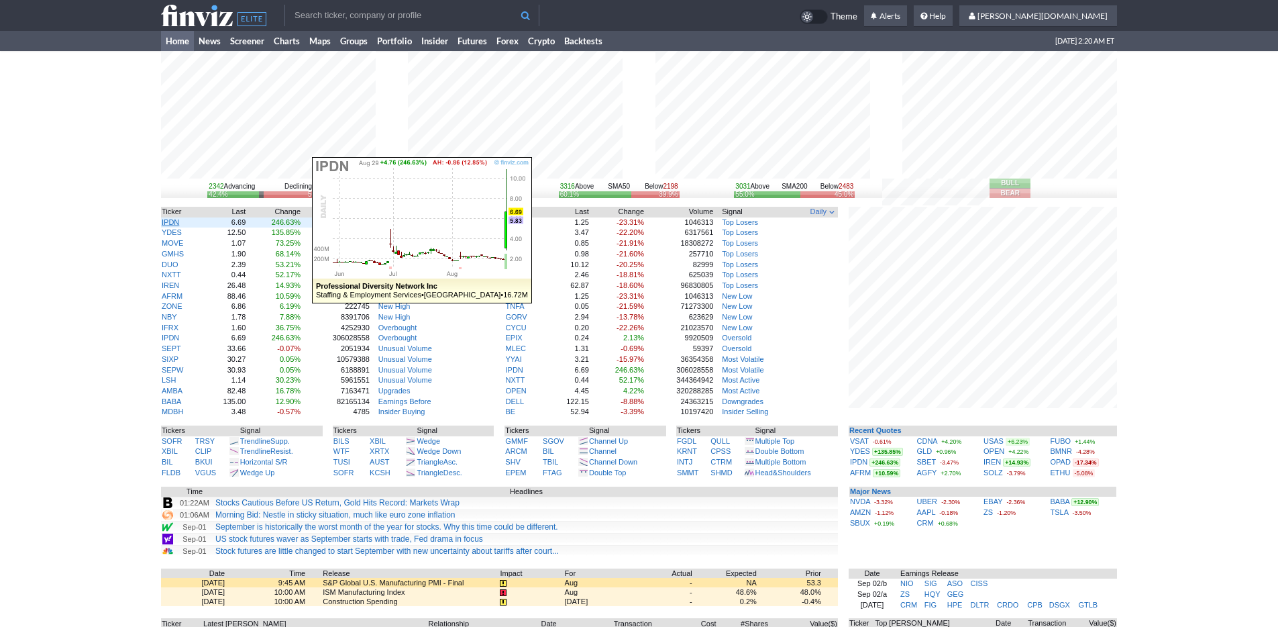
click at [178, 221] on link "IPDN" at bounding box center [170, 222] width 17 height 8
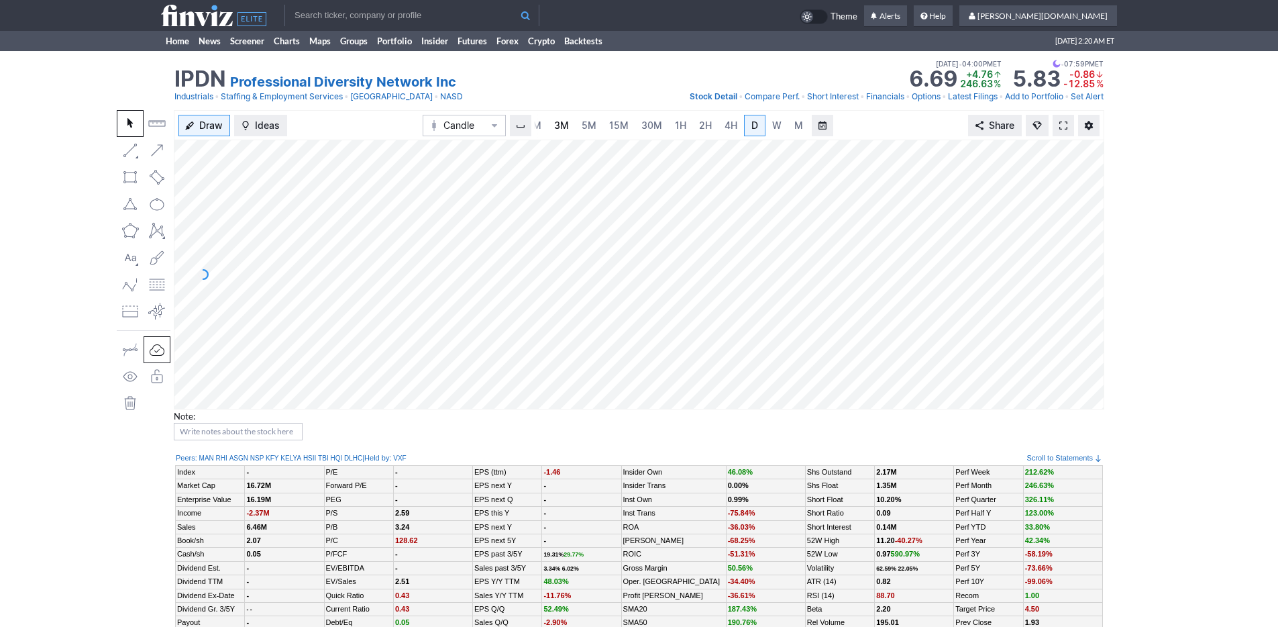
click at [561, 124] on span "3M" at bounding box center [561, 124] width 15 height 11
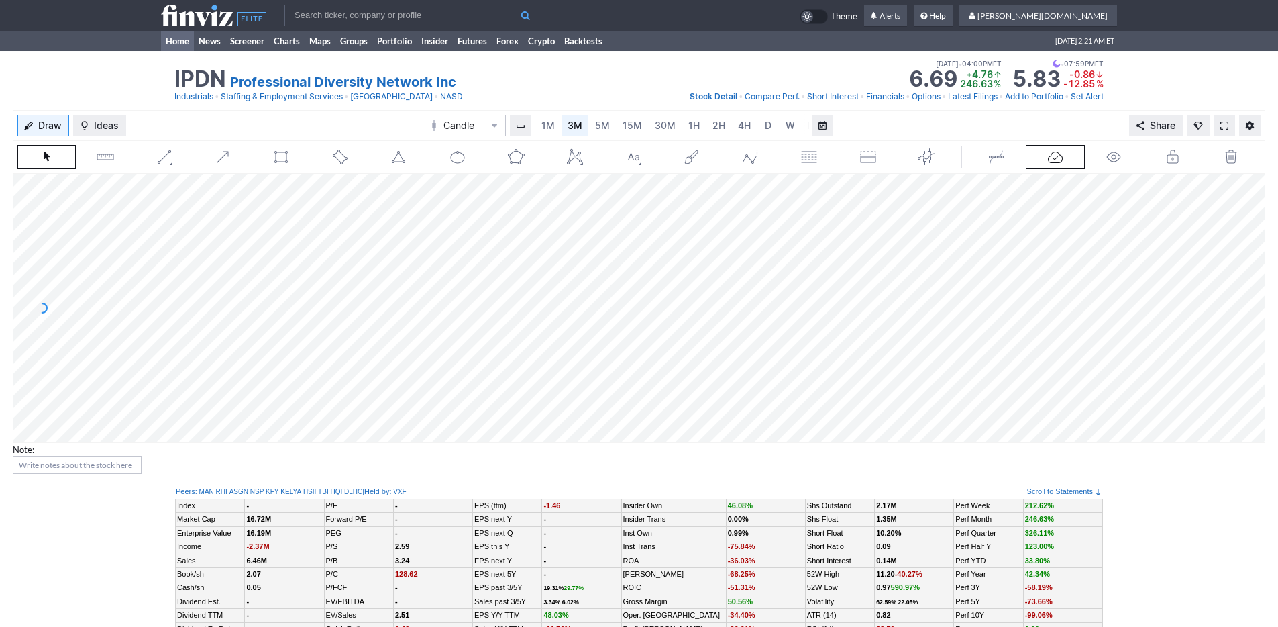
click at [166, 40] on link "Home" at bounding box center [177, 41] width 33 height 20
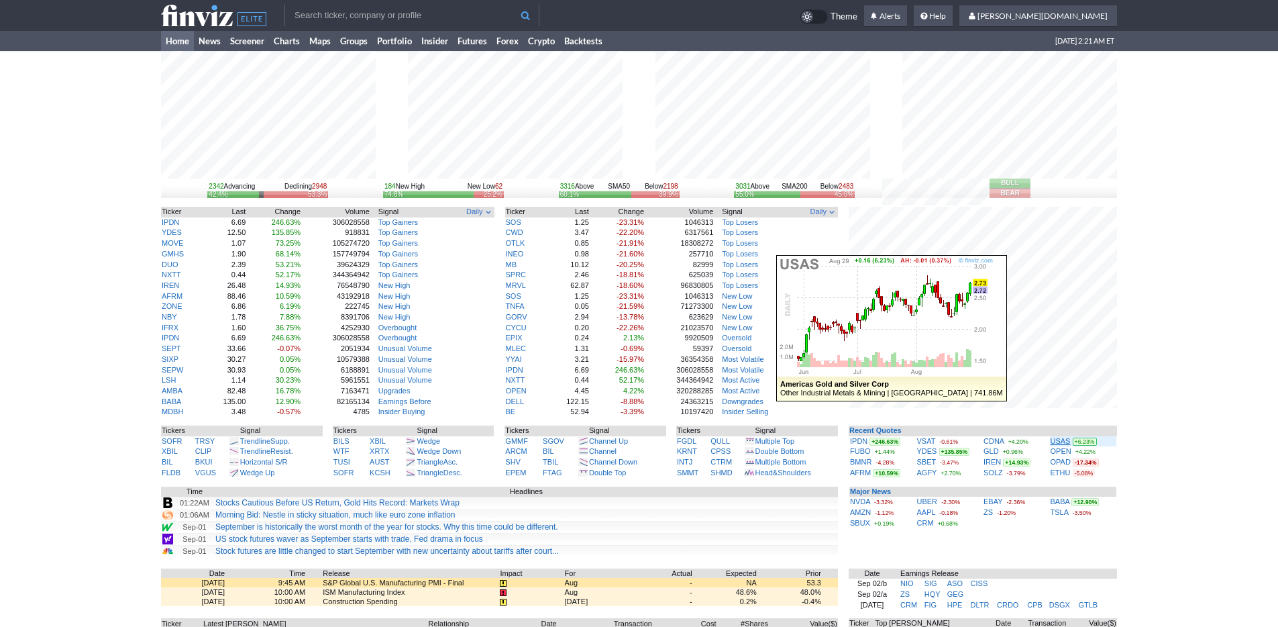
click at [1064, 439] on link "USAS" at bounding box center [1061, 441] width 20 height 8
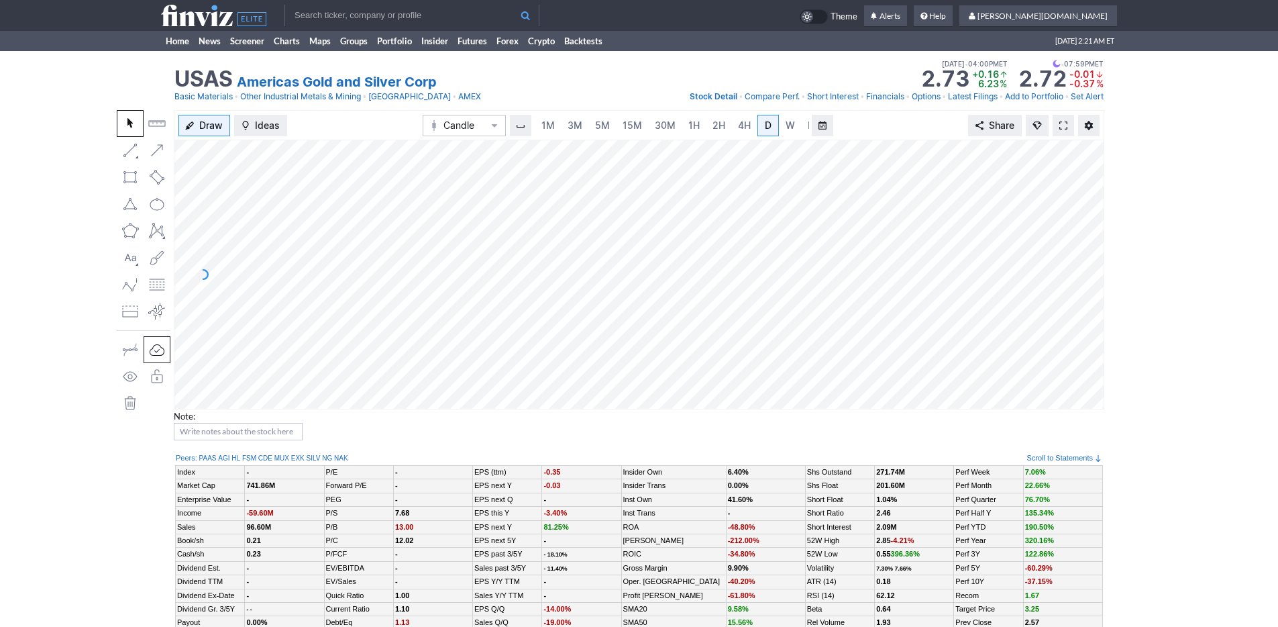
scroll to position [0, 13]
click at [174, 38] on link "Home" at bounding box center [177, 41] width 33 height 20
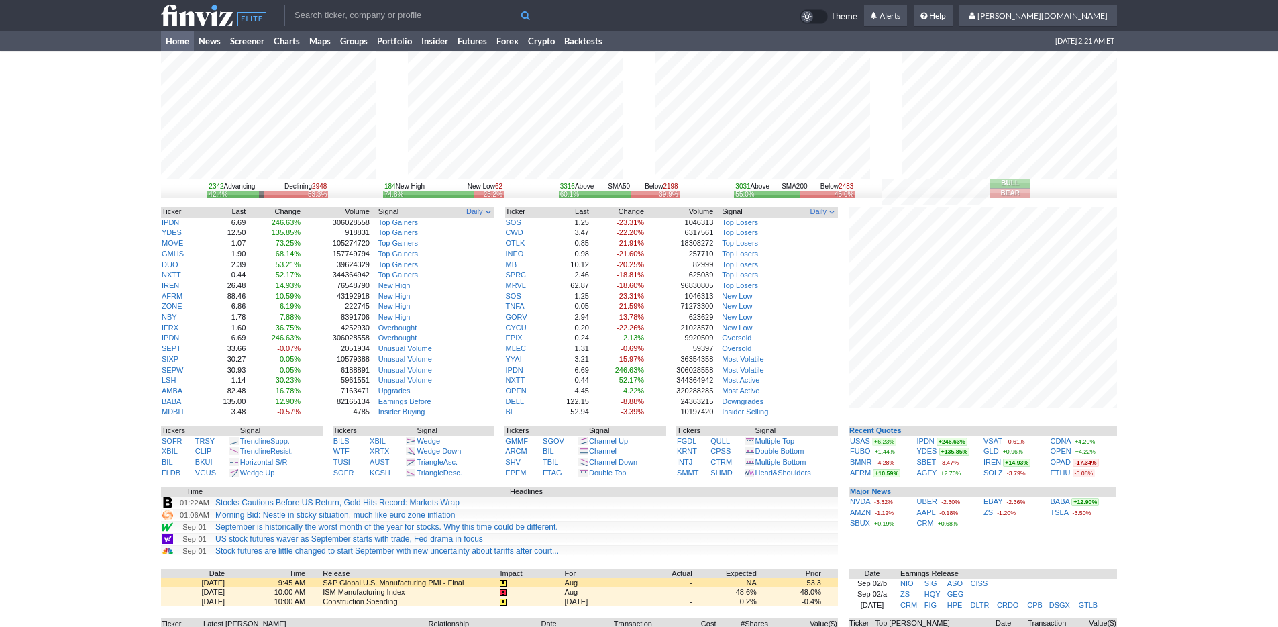
click at [481, 21] on input "text" at bounding box center [411, 15] width 255 height 21
click at [248, 44] on link "Screener" at bounding box center [247, 41] width 44 height 20
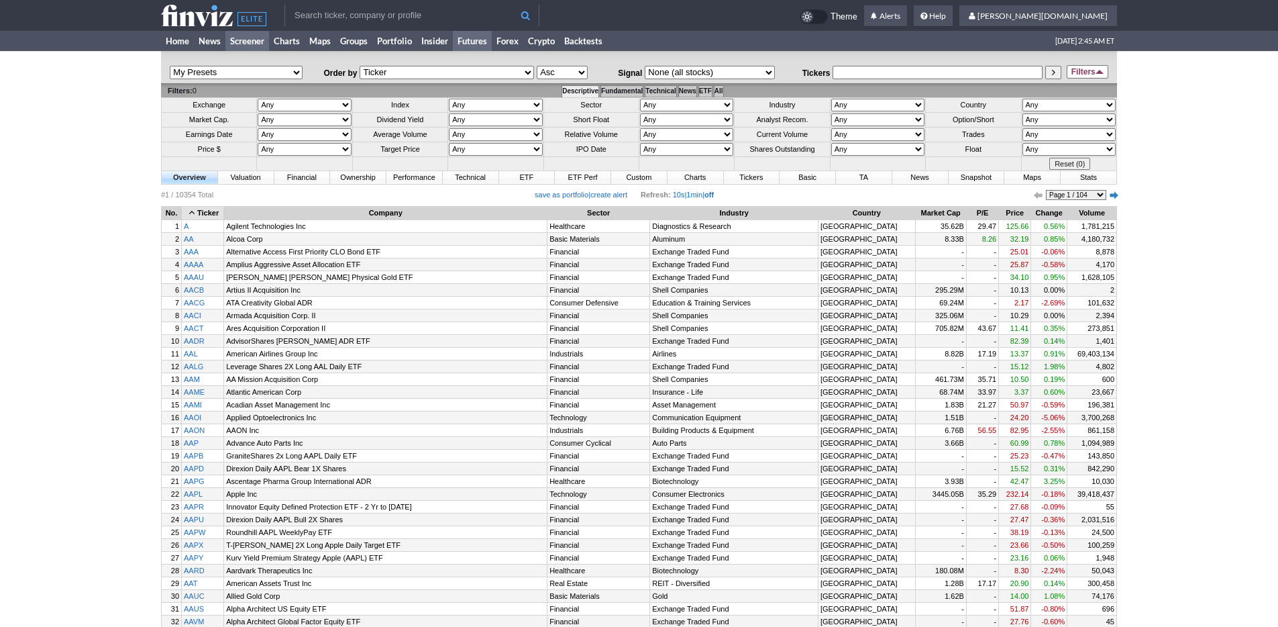
click at [472, 36] on link "Futures" at bounding box center [472, 41] width 39 height 20
